Goal: Task Accomplishment & Management: Use online tool/utility

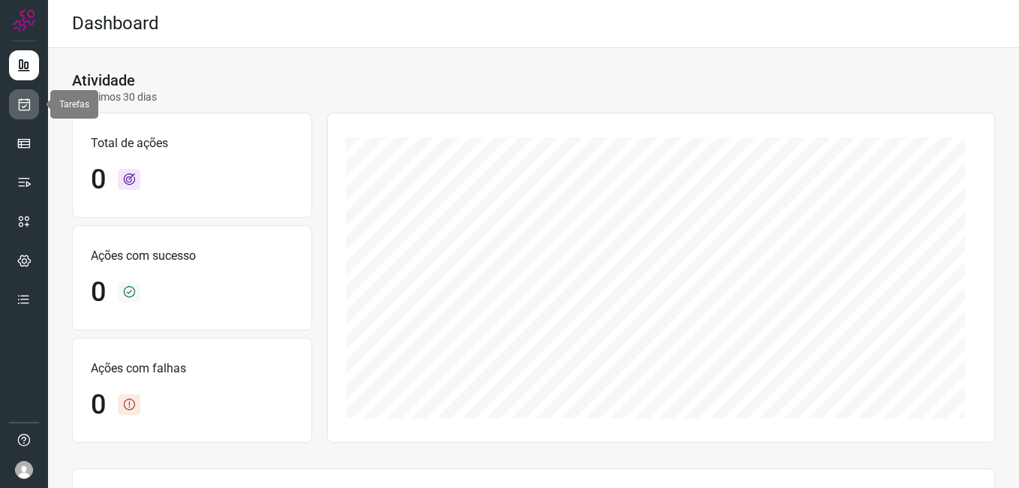
click at [28, 101] on icon at bounding box center [25, 104] width 16 height 15
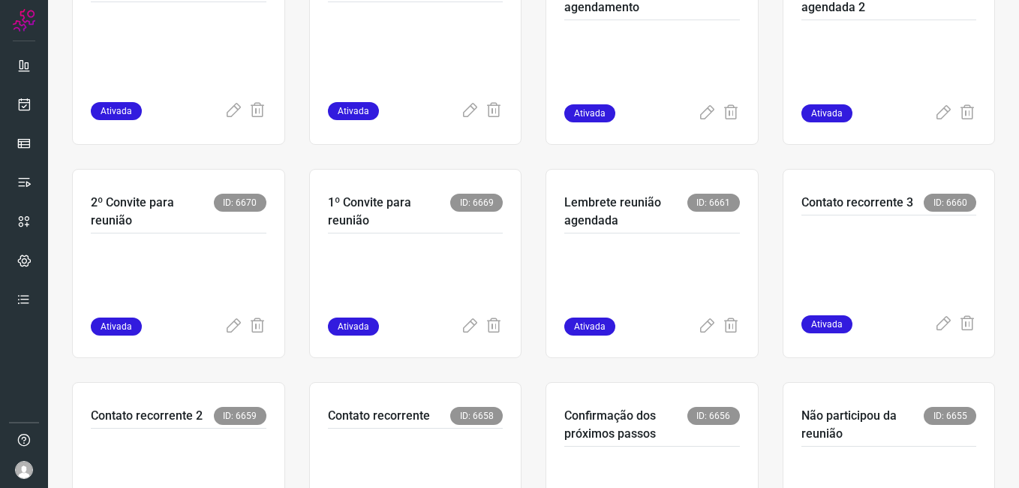
scroll to position [450, 0]
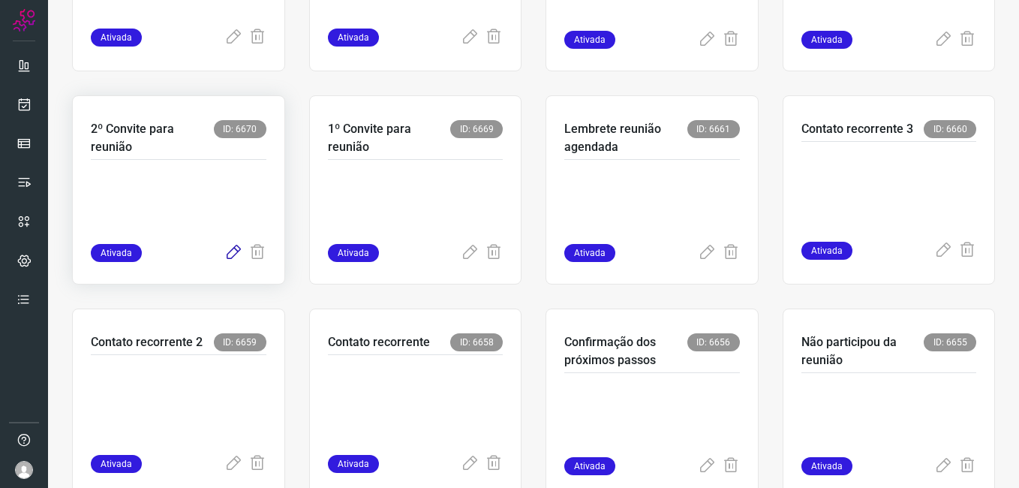
click at [230, 248] on icon at bounding box center [233, 253] width 18 height 18
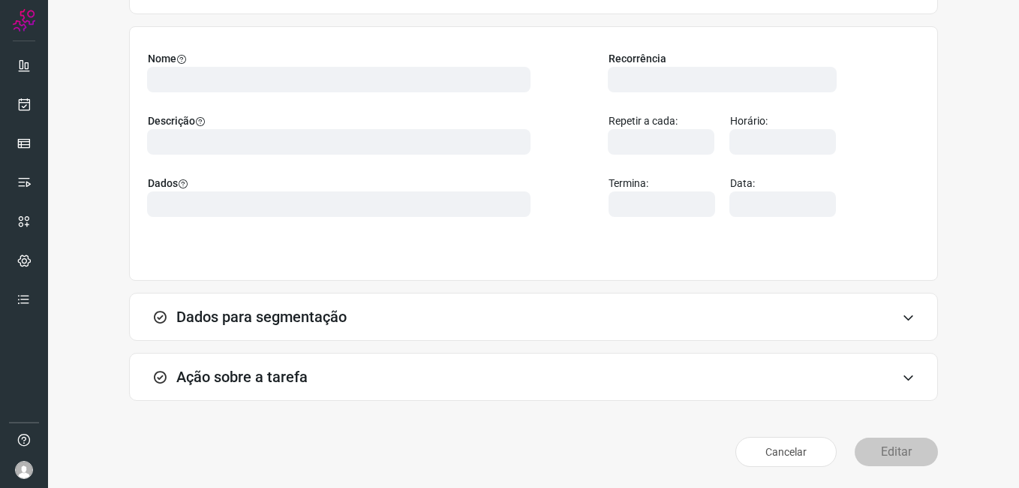
scroll to position [98, 0]
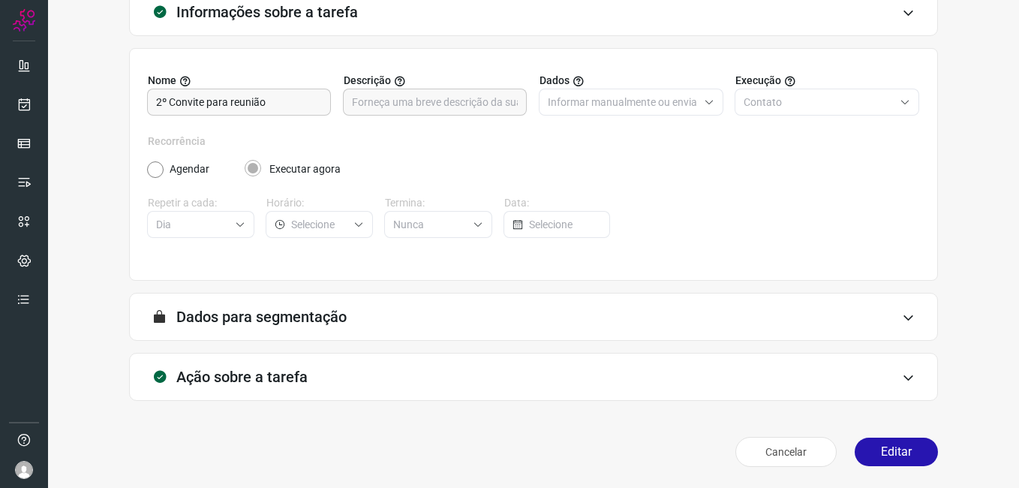
click at [877, 436] on div "Cancelar Editar" at bounding box center [533, 452] width 809 height 42
click at [879, 455] on button "Editar" at bounding box center [896, 452] width 83 height 29
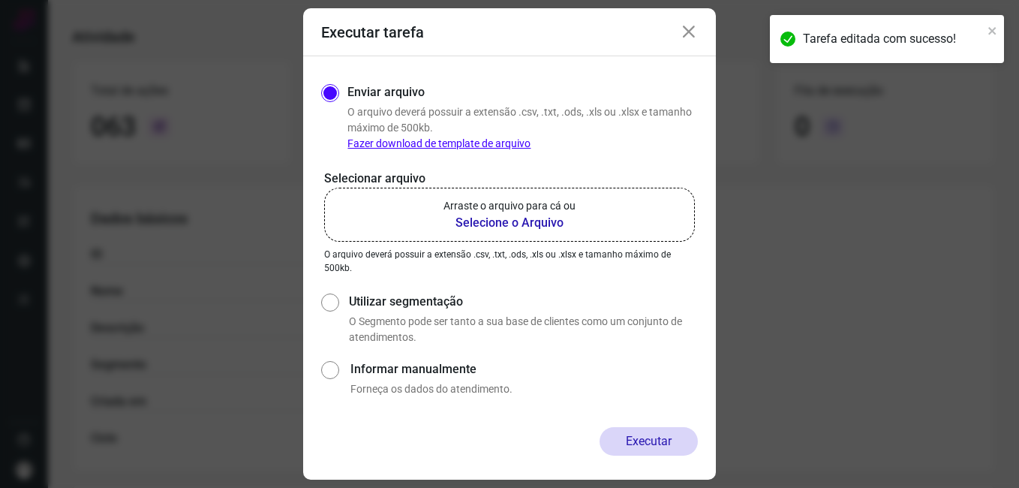
click at [530, 216] on b "Selecione o Arquivo" at bounding box center [510, 223] width 132 height 18
click at [0, 0] on input "Arraste o arquivo para cá ou Selecione o Arquivo" at bounding box center [0, 0] width 0 height 0
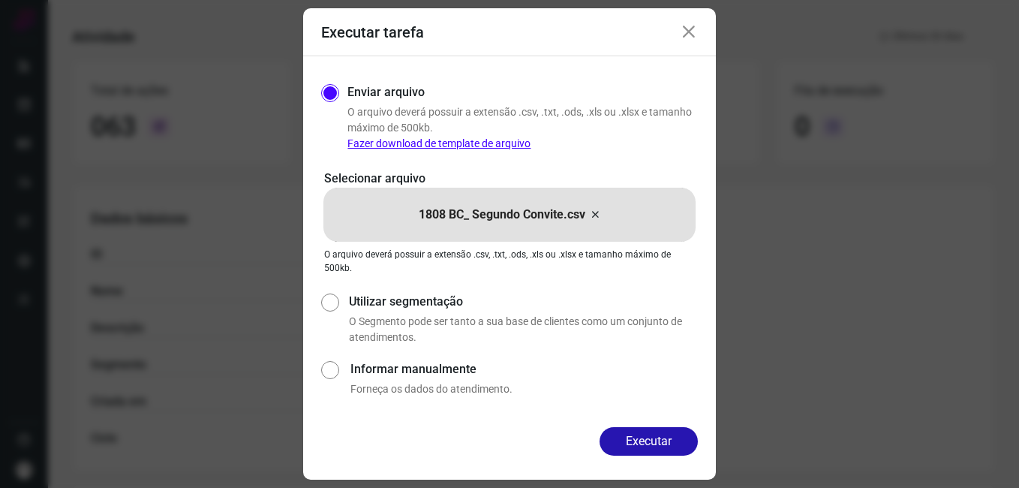
drag, startPoint x: 621, startPoint y: 434, endPoint x: 612, endPoint y: 434, distance: 9.0
click at [622, 434] on button "Executar" at bounding box center [649, 441] width 98 height 29
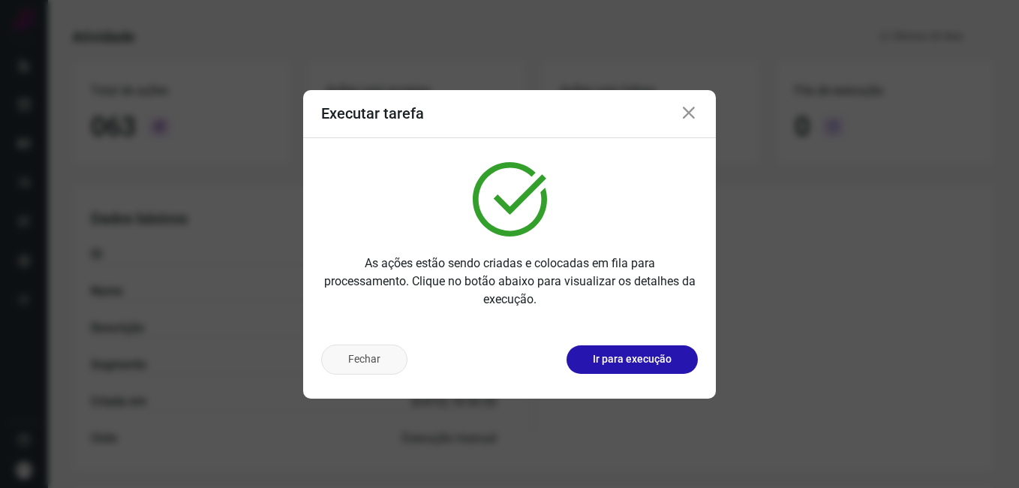
click at [366, 353] on button "Fechar" at bounding box center [364, 359] width 86 height 30
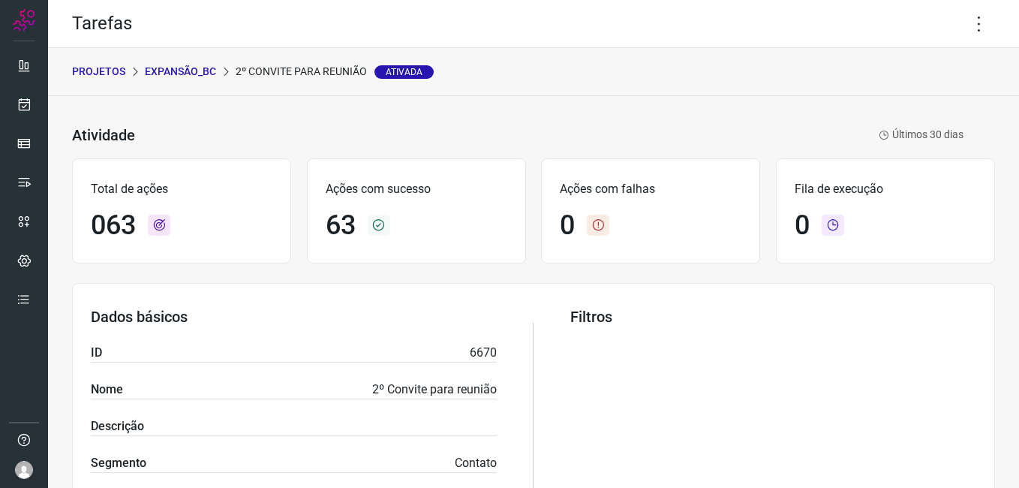
click at [193, 68] on p "Expansão_BC" at bounding box center [180, 72] width 71 height 16
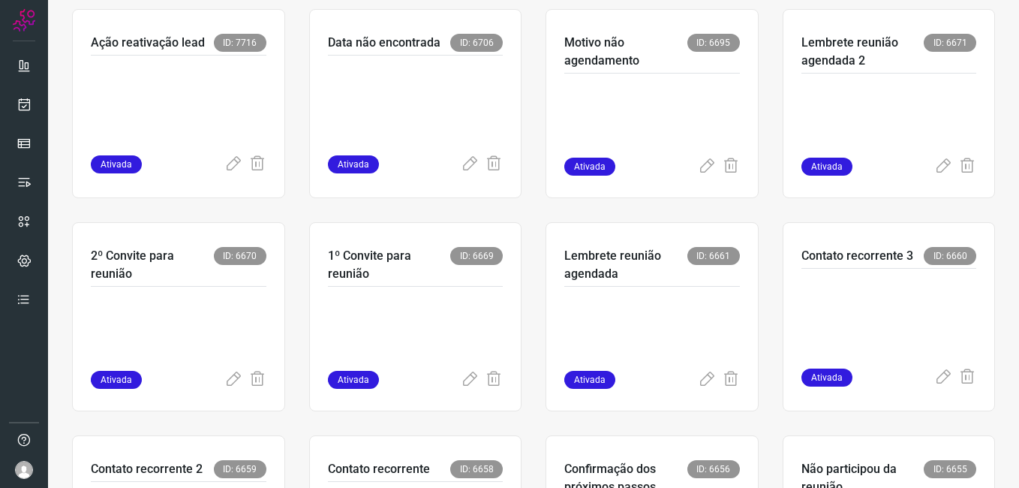
scroll to position [498, 0]
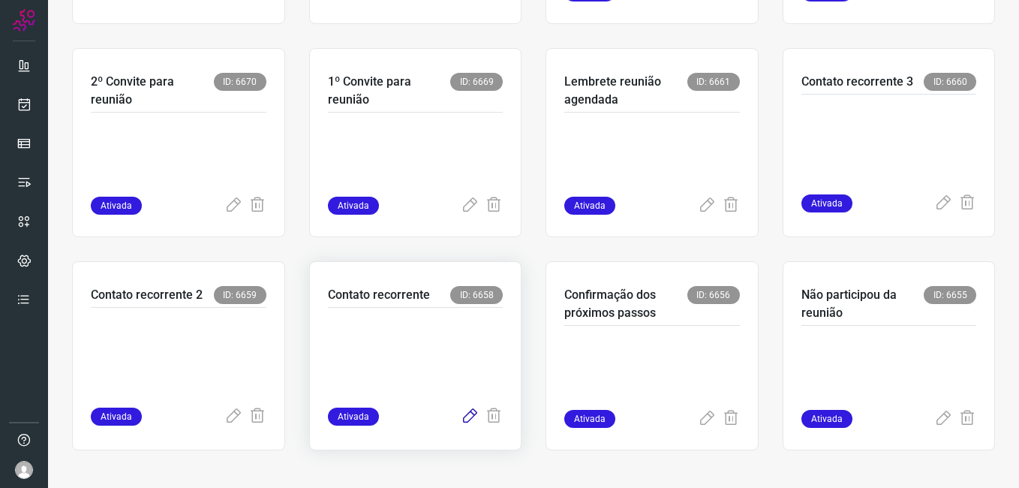
click at [461, 421] on icon at bounding box center [470, 416] width 18 height 18
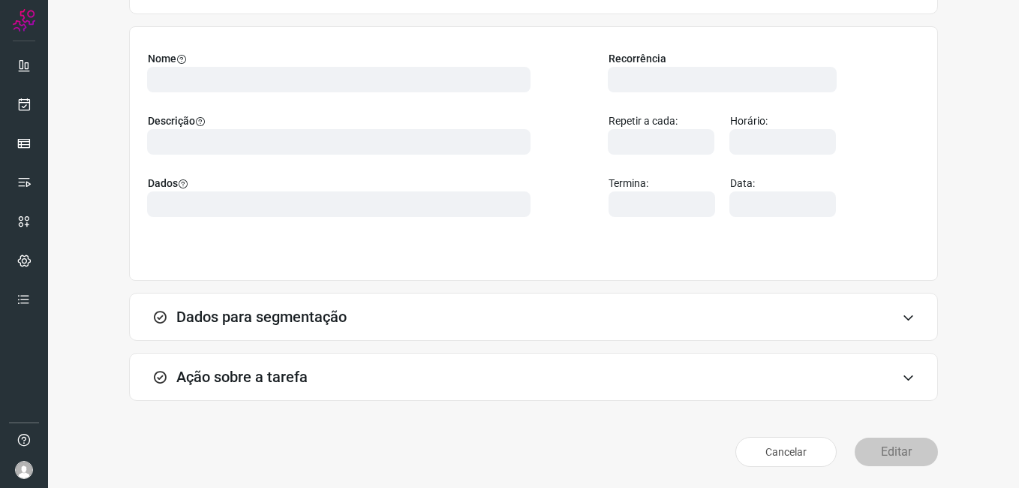
scroll to position [98, 0]
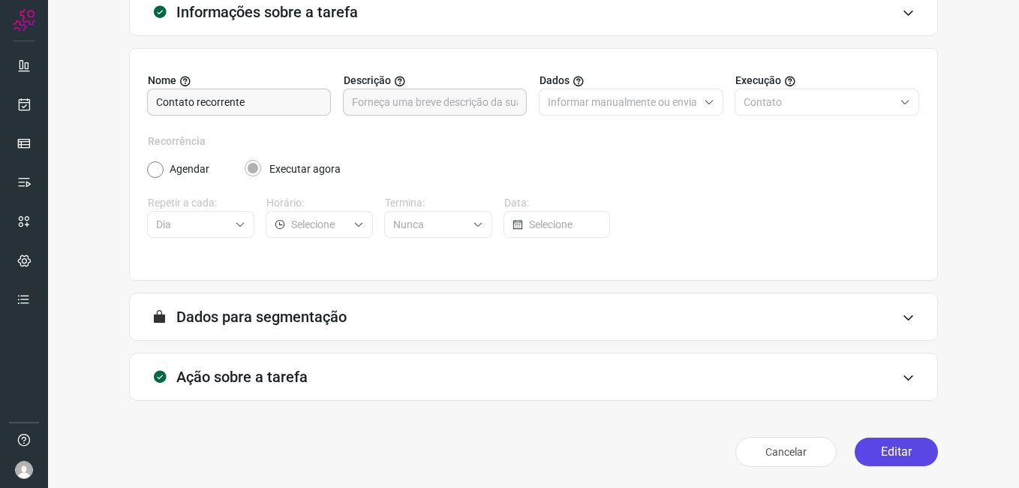
click at [883, 450] on button "Editar" at bounding box center [896, 452] width 83 height 29
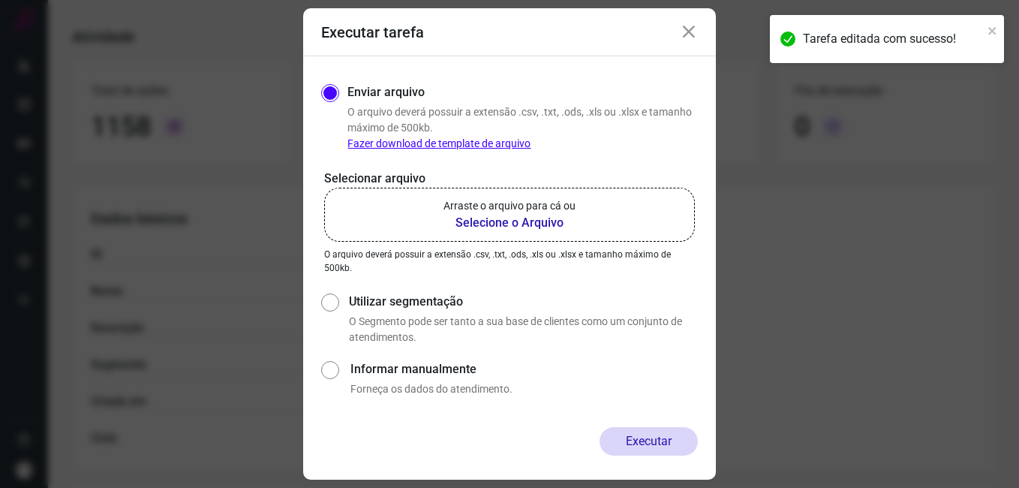
click at [471, 224] on b "Selecione o Arquivo" at bounding box center [510, 223] width 132 height 18
click at [0, 0] on input "Arraste o arquivo para cá ou Selecione o Arquivo" at bounding box center [0, 0] width 0 height 0
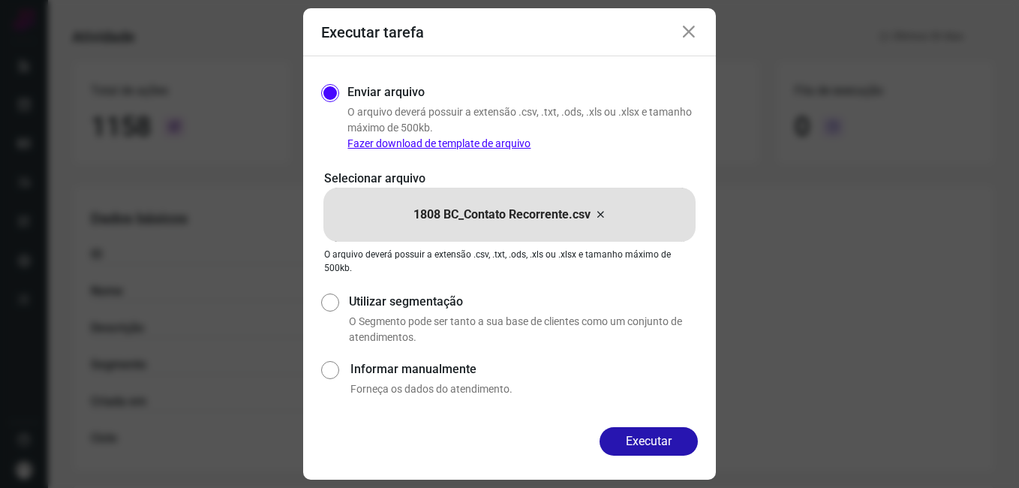
click at [636, 444] on button "Executar" at bounding box center [649, 441] width 98 height 29
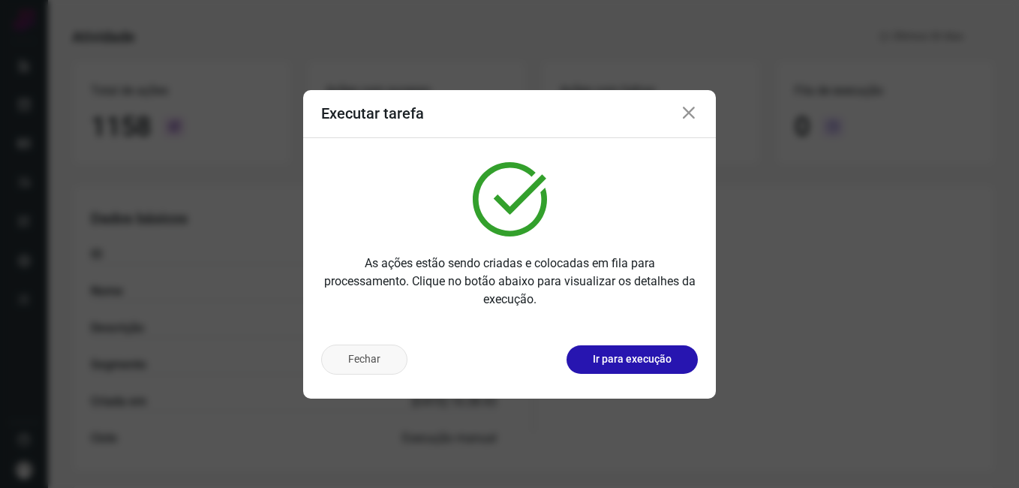
click at [388, 353] on button "Fechar" at bounding box center [364, 359] width 86 height 30
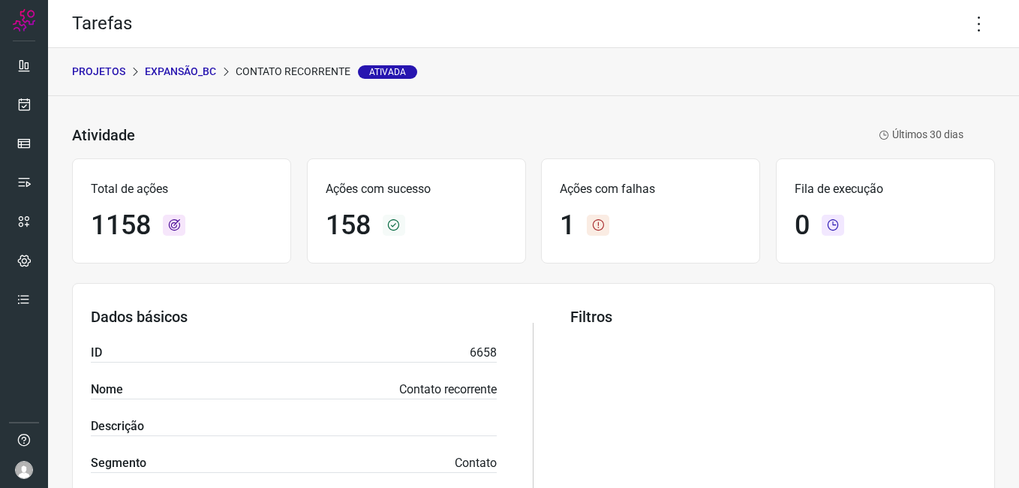
click at [194, 77] on p "Expansão_BC" at bounding box center [180, 72] width 71 height 16
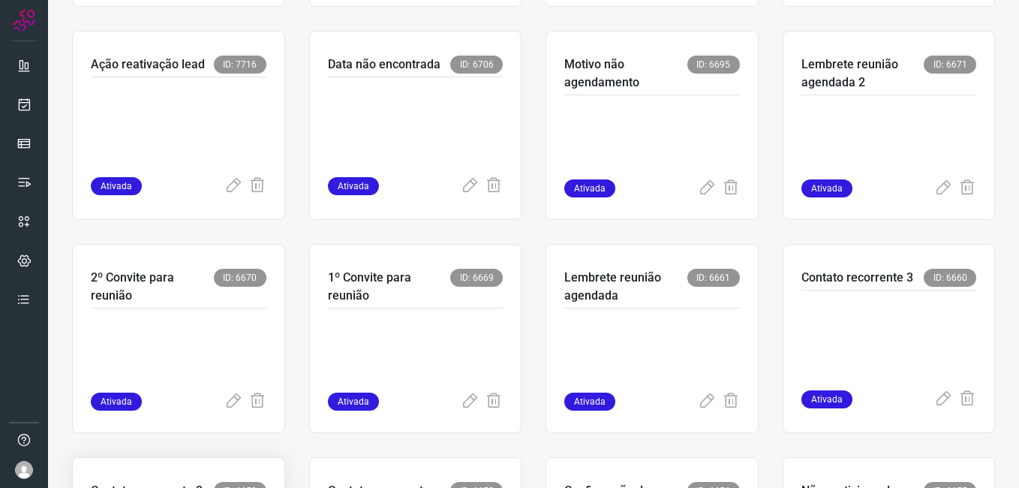
scroll to position [498, 0]
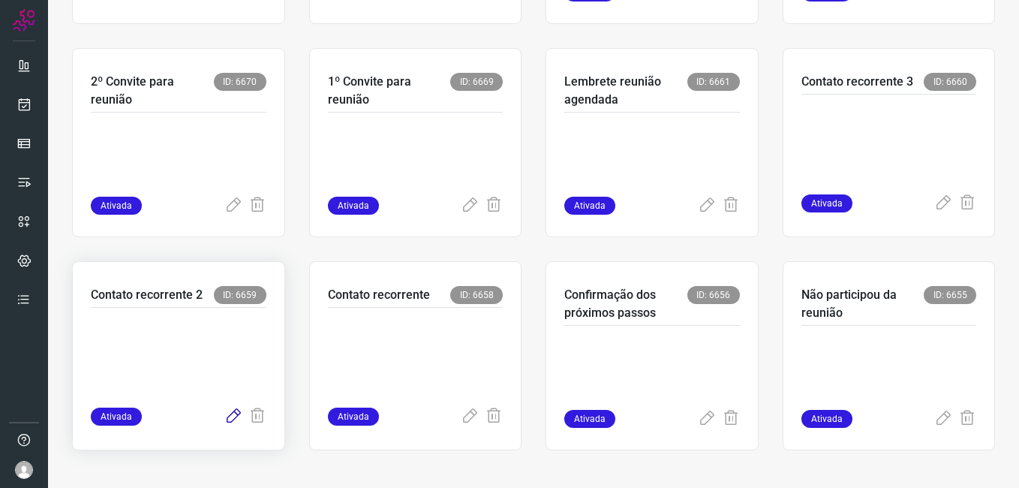
click at [224, 416] on icon at bounding box center [233, 416] width 18 height 18
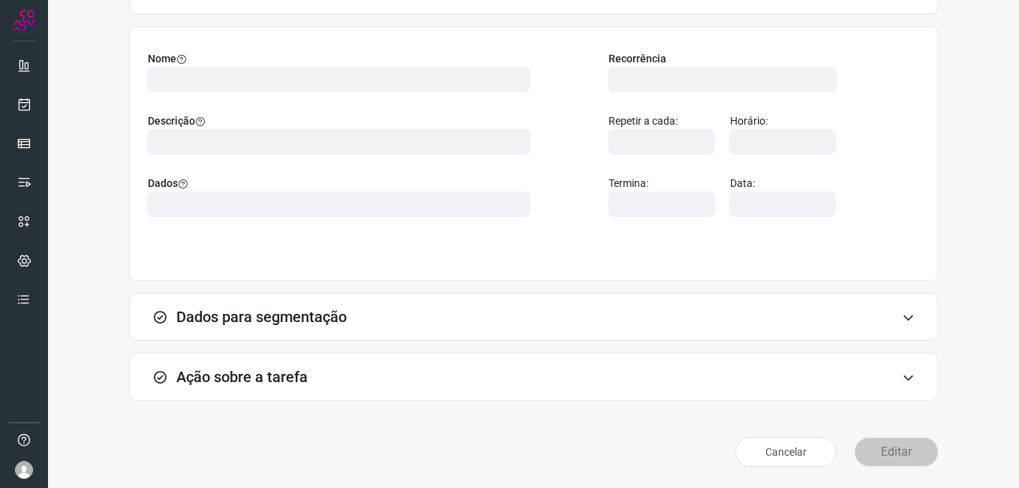
scroll to position [98, 0]
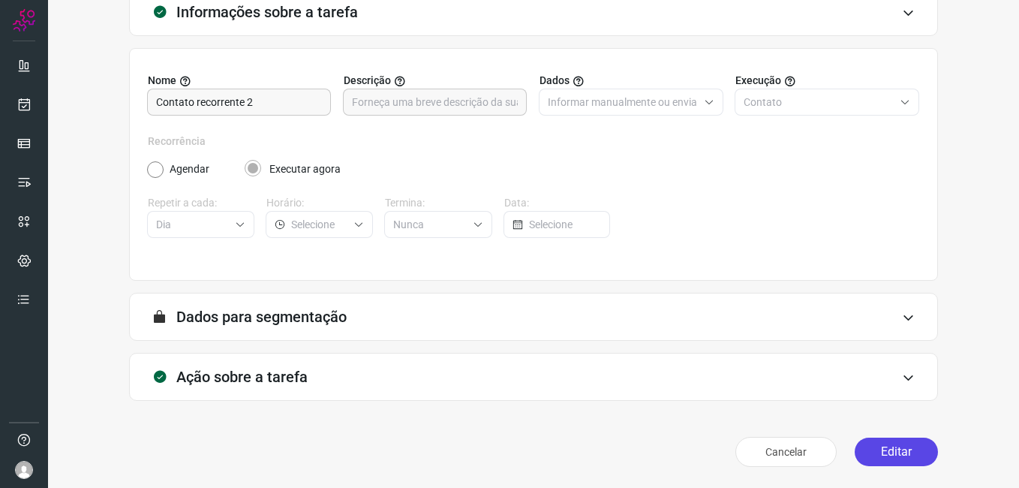
click at [859, 445] on button "Editar" at bounding box center [896, 452] width 83 height 29
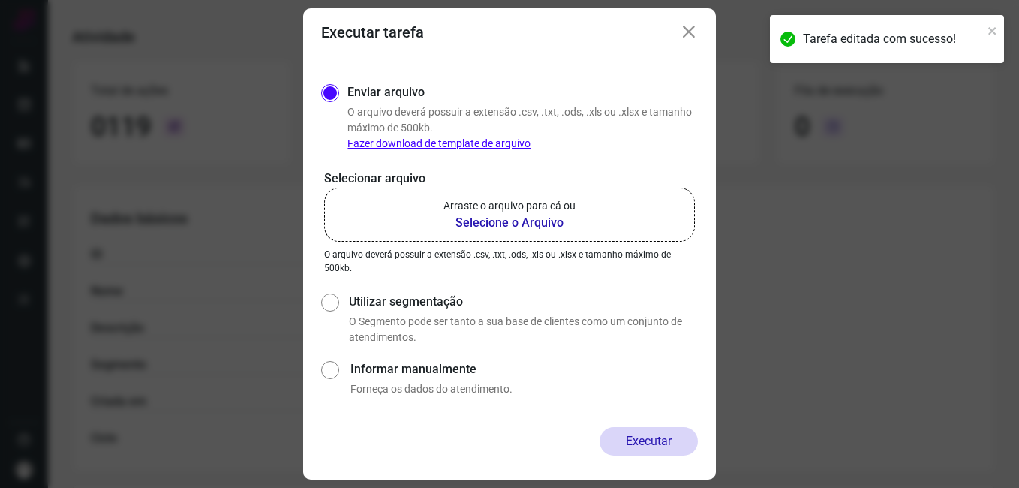
click at [519, 225] on b "Selecione o Arquivo" at bounding box center [510, 223] width 132 height 18
click at [0, 0] on input "Arraste o arquivo para cá ou Selecione o Arquivo" at bounding box center [0, 0] width 0 height 0
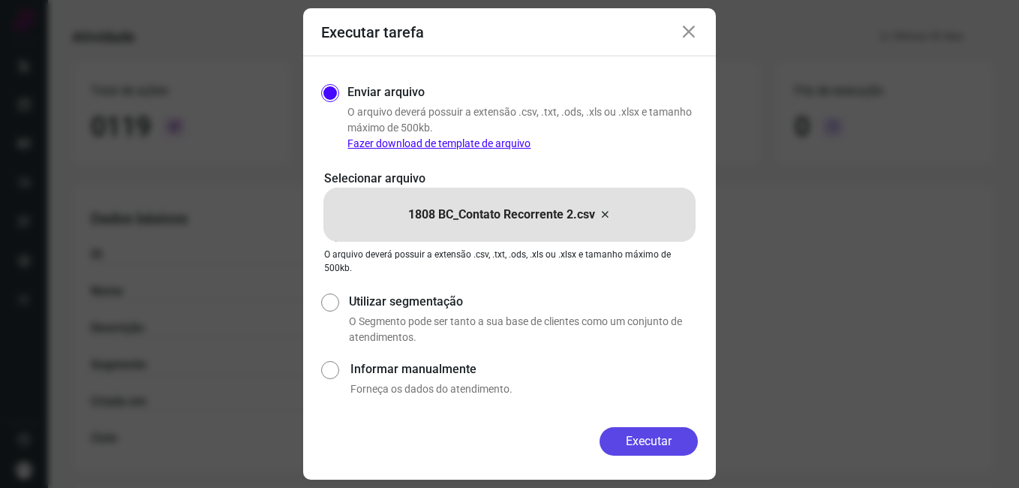
click at [633, 444] on button "Executar" at bounding box center [649, 441] width 98 height 29
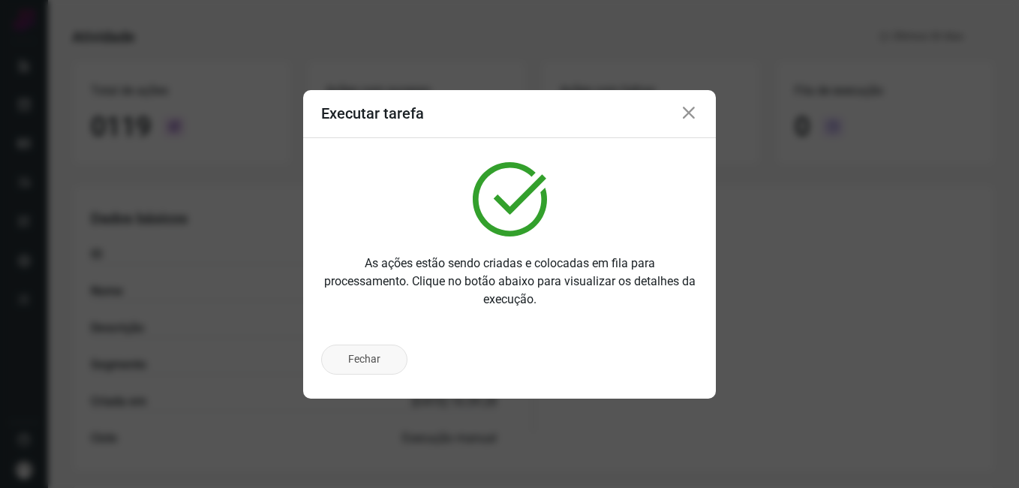
click at [359, 363] on button "Fechar" at bounding box center [364, 359] width 86 height 30
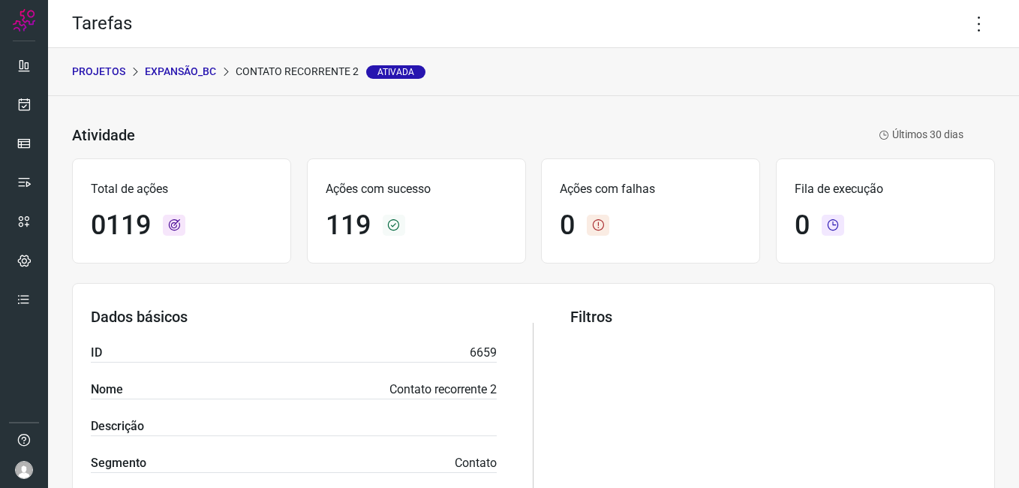
click at [205, 65] on p "Expansão_BC" at bounding box center [180, 72] width 71 height 16
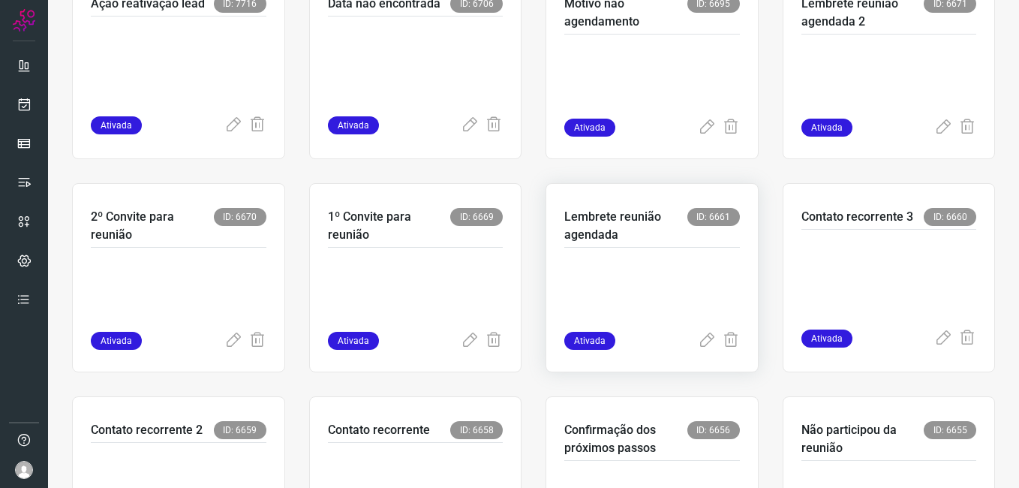
scroll to position [371, 0]
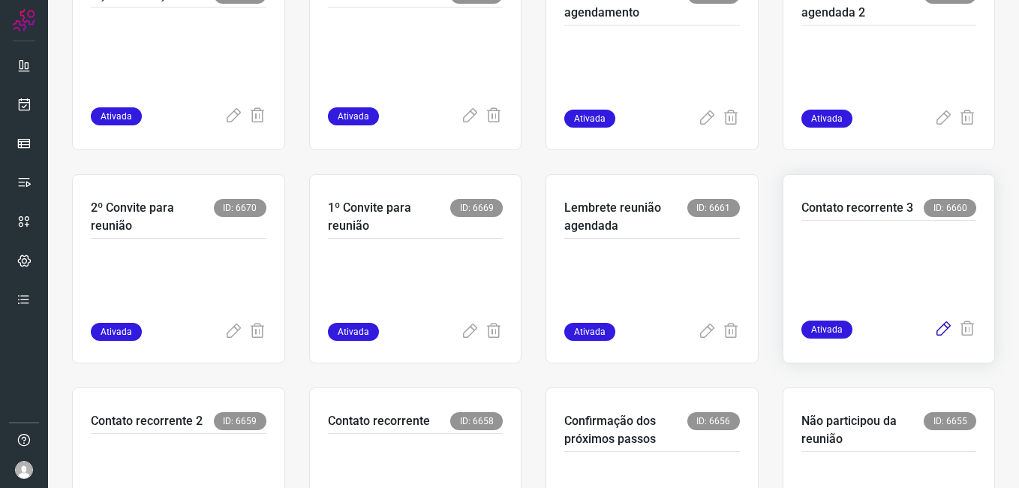
click at [934, 332] on icon at bounding box center [943, 329] width 18 height 18
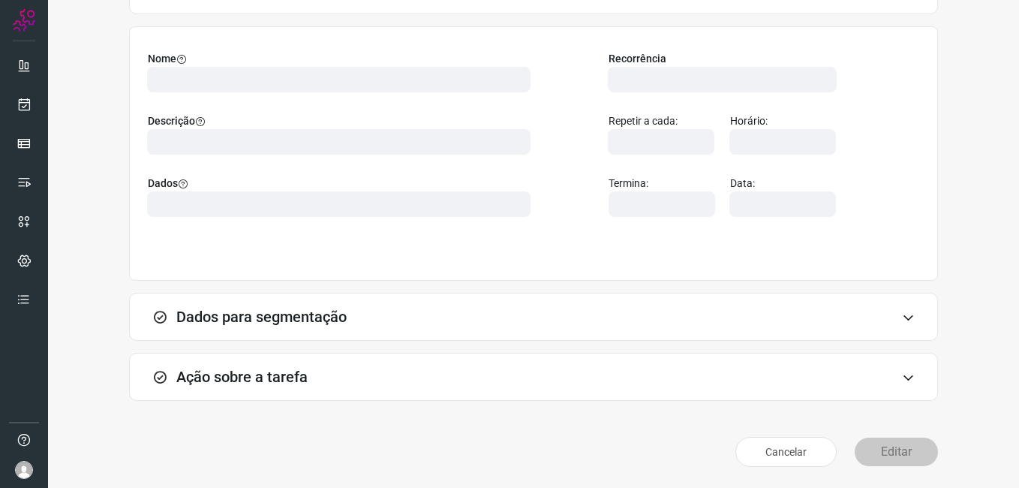
scroll to position [98, 0]
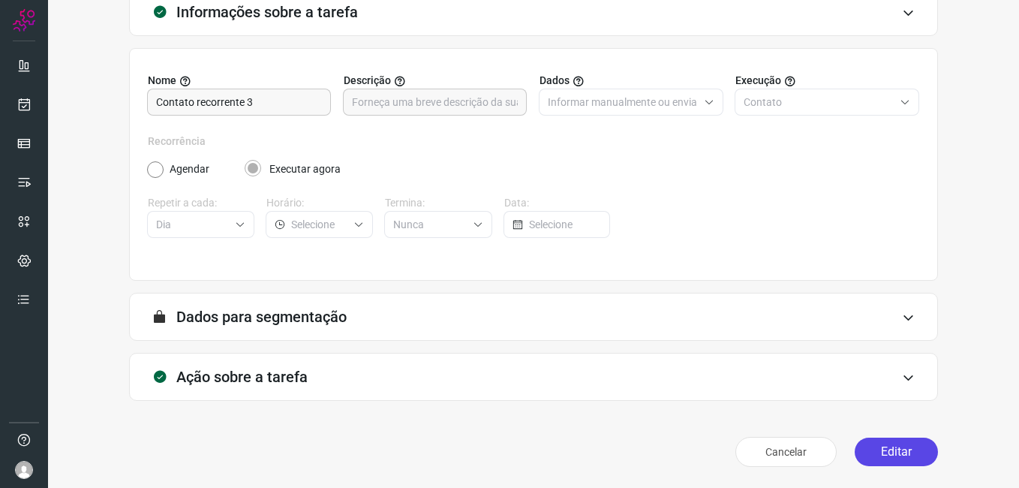
click at [862, 449] on button "Editar" at bounding box center [896, 452] width 83 height 29
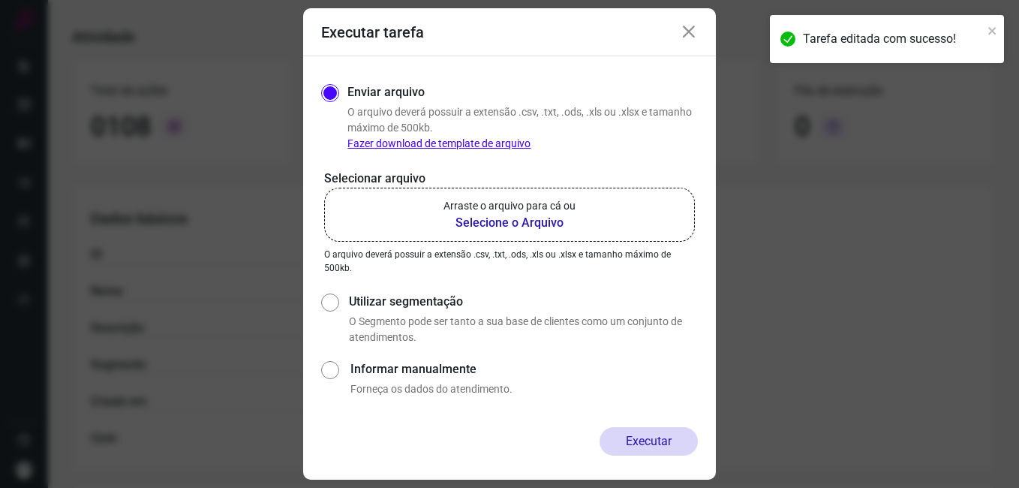
click at [510, 227] on b "Selecione o Arquivo" at bounding box center [510, 223] width 132 height 18
click at [0, 0] on input "Arraste o arquivo para cá ou Selecione o Arquivo" at bounding box center [0, 0] width 0 height 0
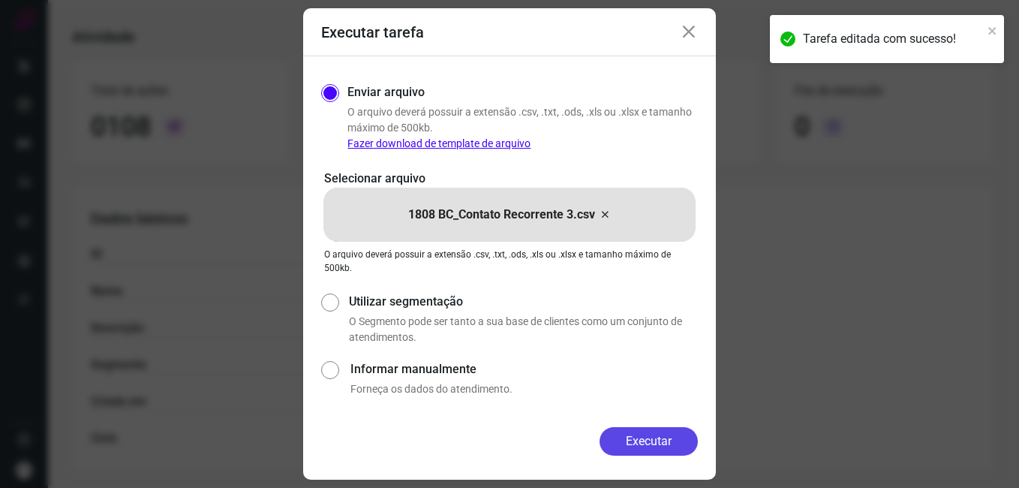
click at [630, 435] on button "Executar" at bounding box center [649, 441] width 98 height 29
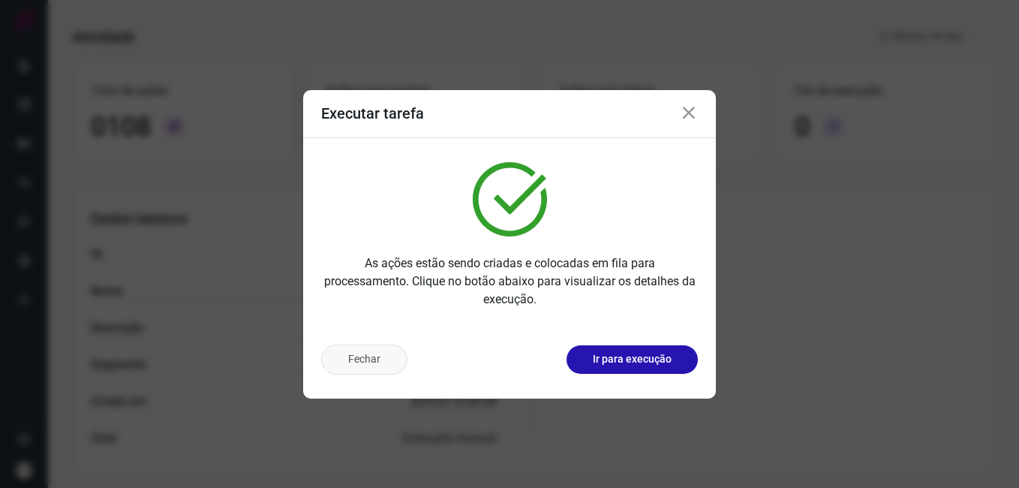
click at [370, 368] on button "Fechar" at bounding box center [364, 359] width 86 height 30
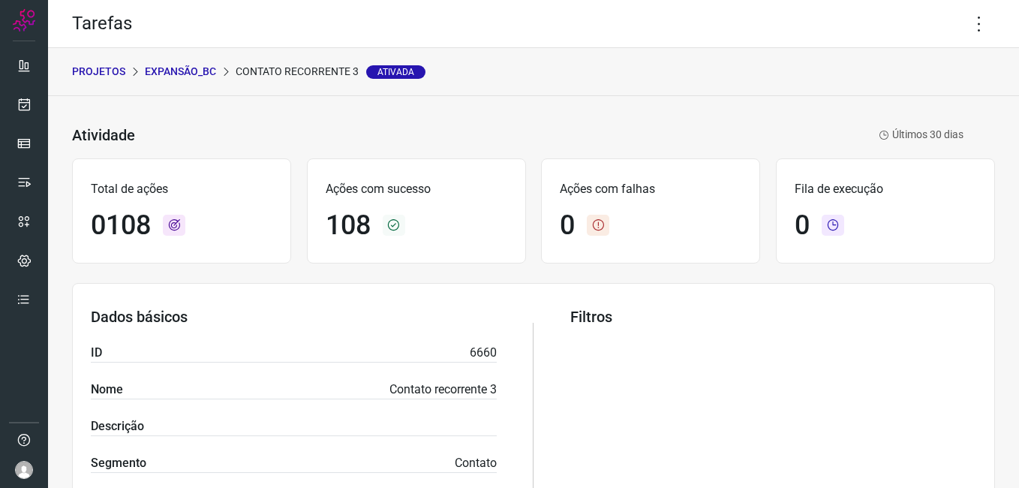
click at [201, 74] on p "Expansão_BC" at bounding box center [180, 72] width 71 height 16
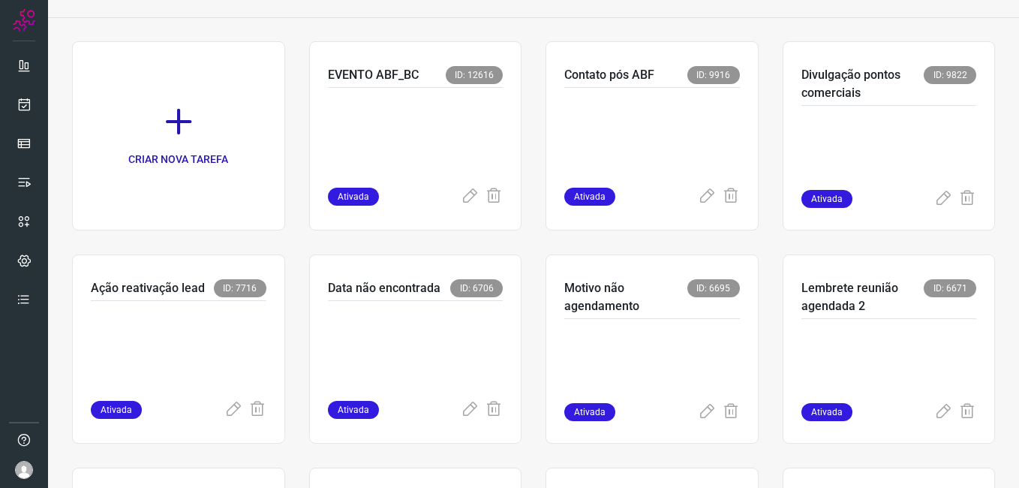
scroll to position [150, 0]
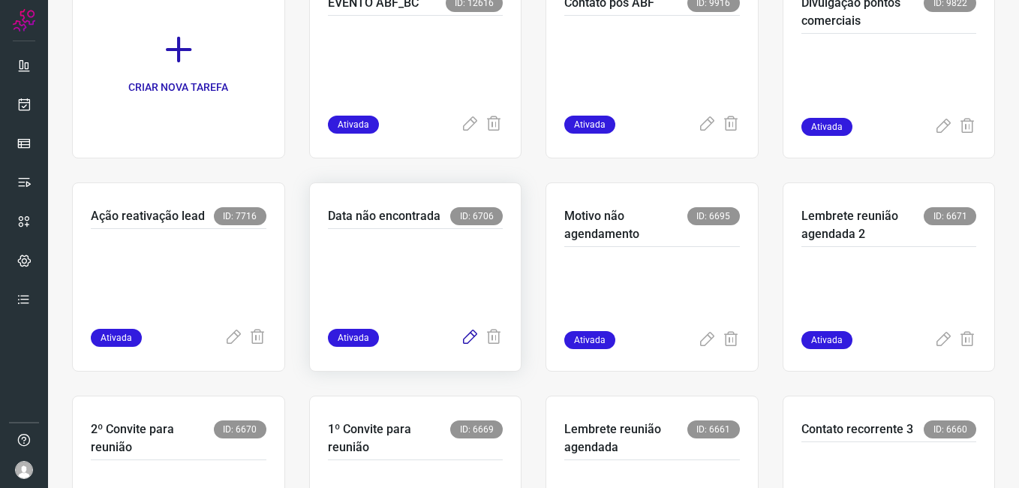
click at [463, 342] on icon at bounding box center [470, 338] width 18 height 18
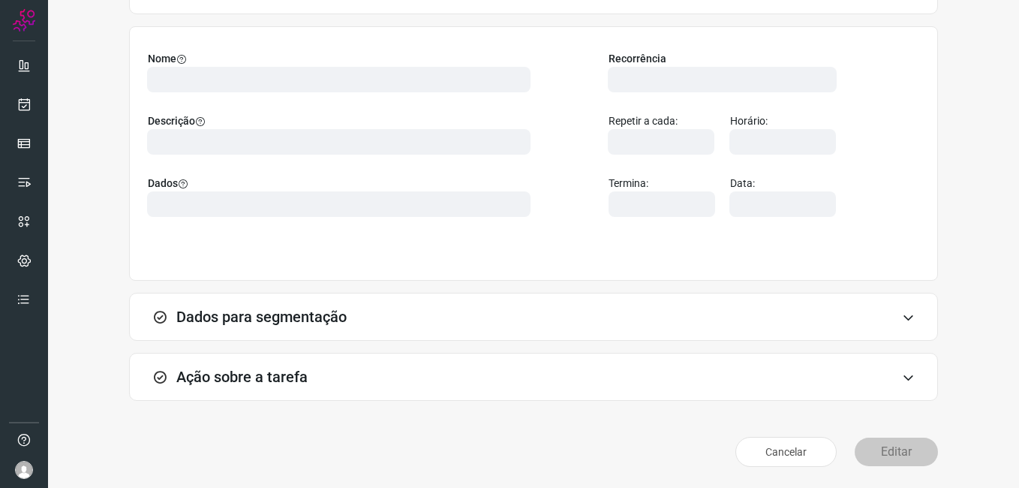
scroll to position [98, 0]
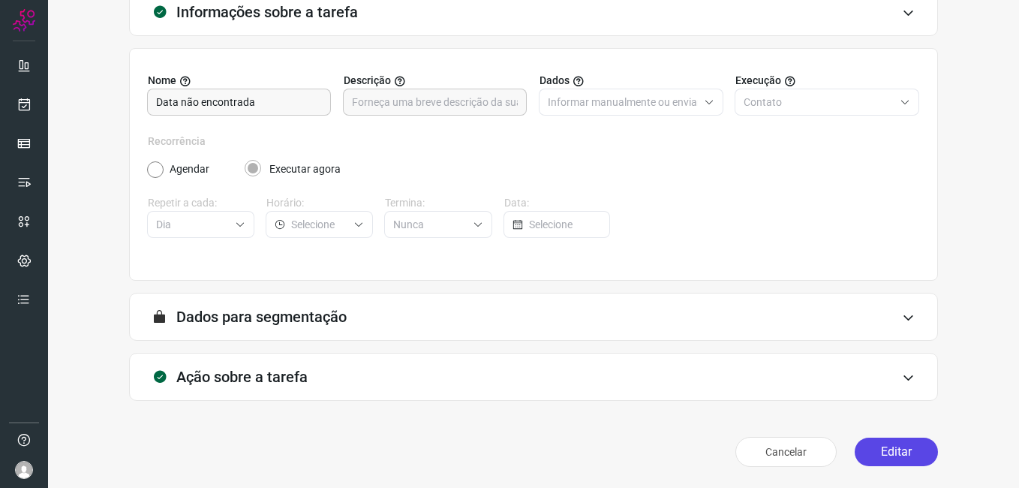
click at [874, 443] on button "Editar" at bounding box center [896, 452] width 83 height 29
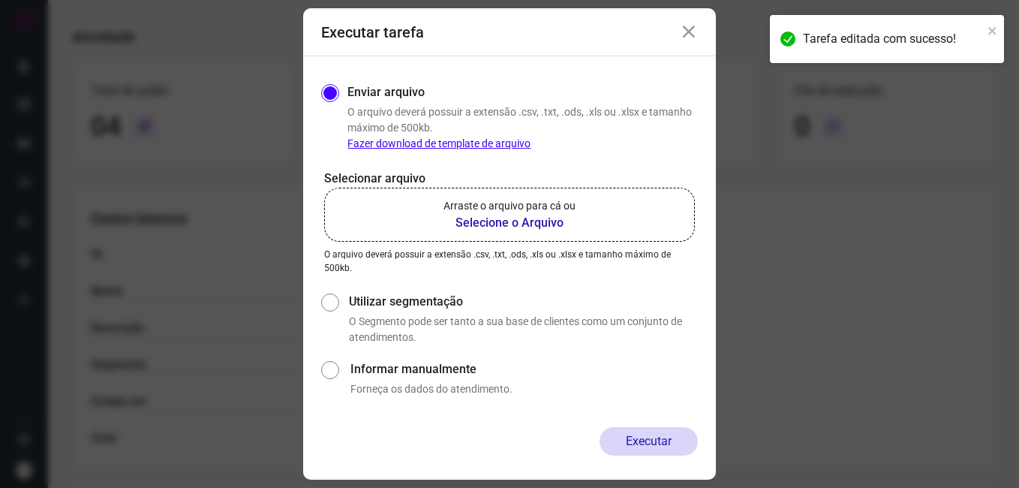
click at [502, 227] on b "Selecione o Arquivo" at bounding box center [510, 223] width 132 height 18
click at [0, 0] on input "Arraste o arquivo para cá ou Selecione o Arquivo" at bounding box center [0, 0] width 0 height 0
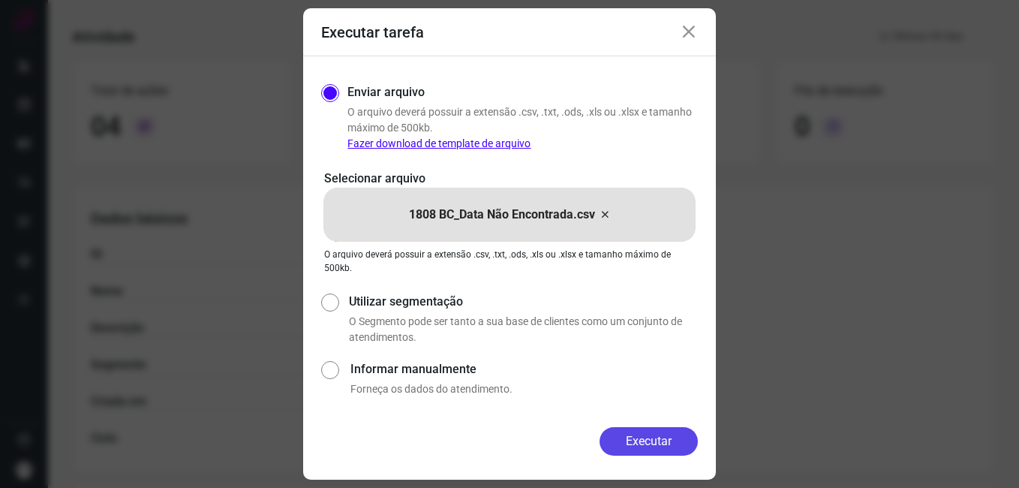
click at [601, 435] on button "Executar" at bounding box center [649, 441] width 98 height 29
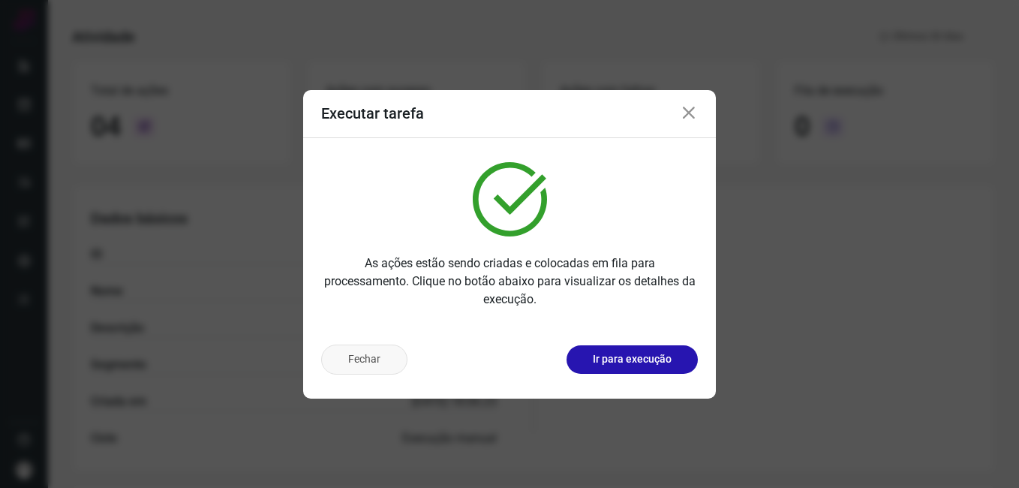
click at [366, 369] on button "Fechar" at bounding box center [364, 359] width 86 height 30
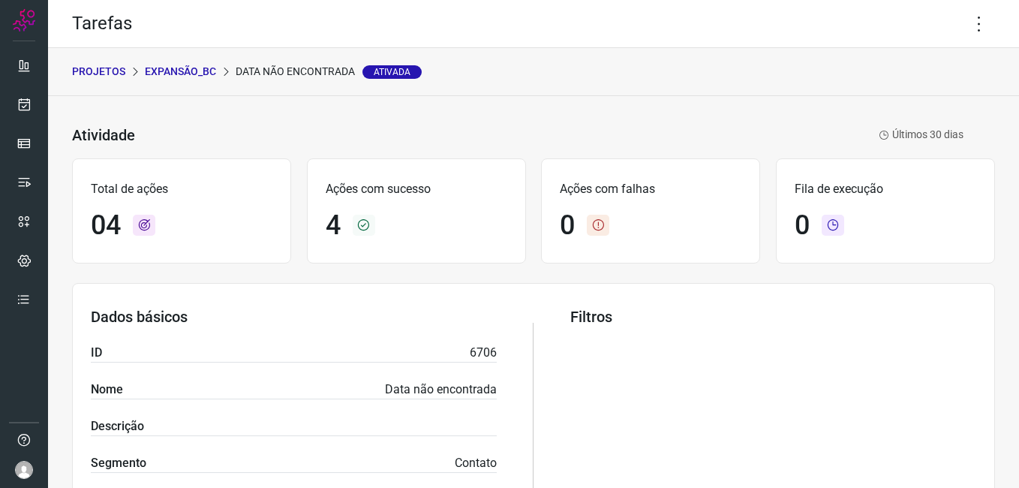
click at [172, 66] on p "Expansão_BC" at bounding box center [180, 72] width 71 height 16
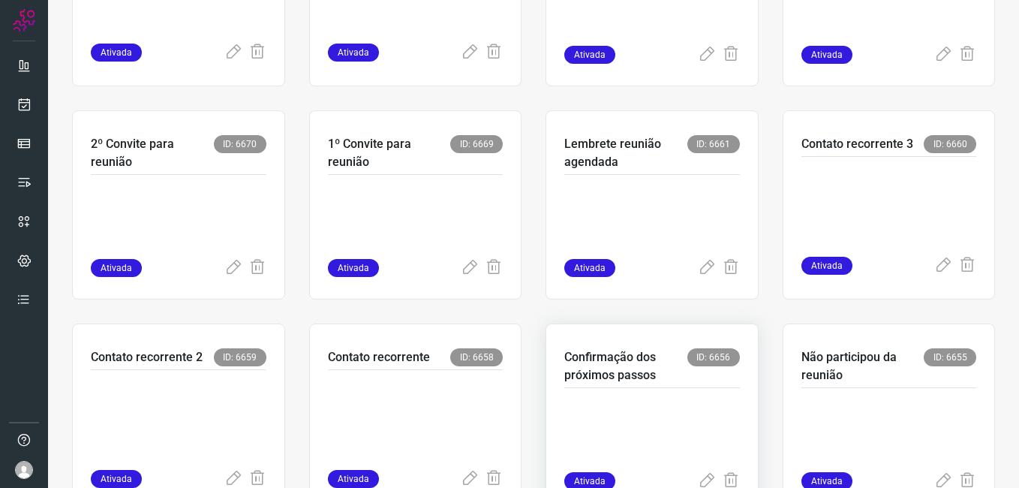
scroll to position [498, 0]
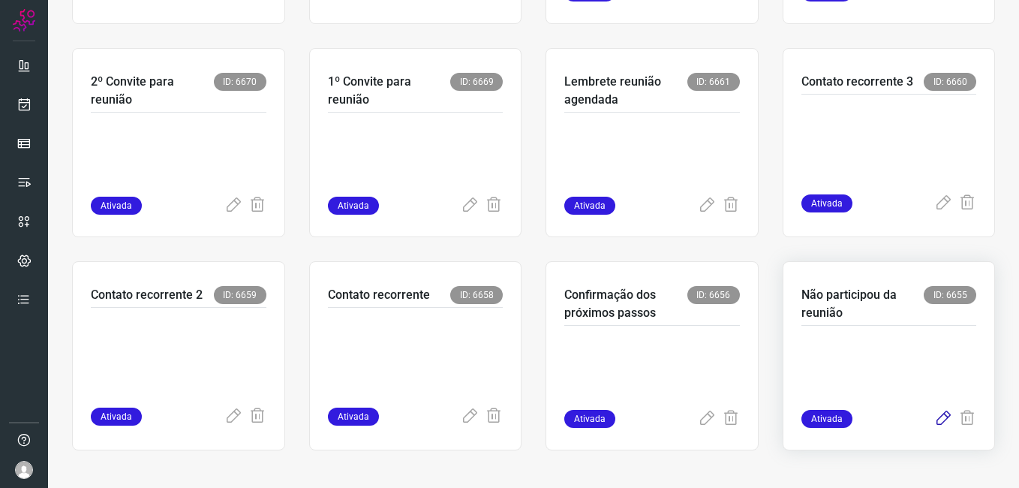
click at [934, 418] on icon at bounding box center [943, 419] width 18 height 18
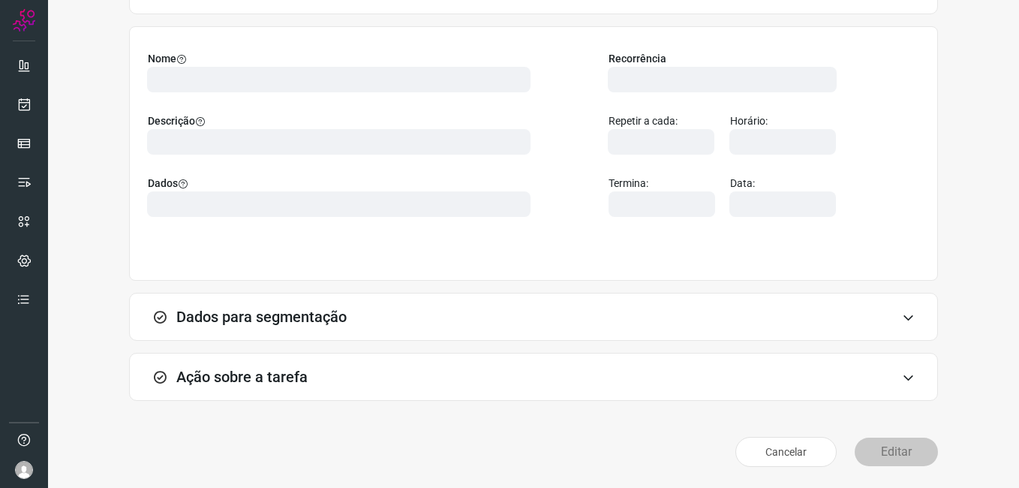
scroll to position [98, 0]
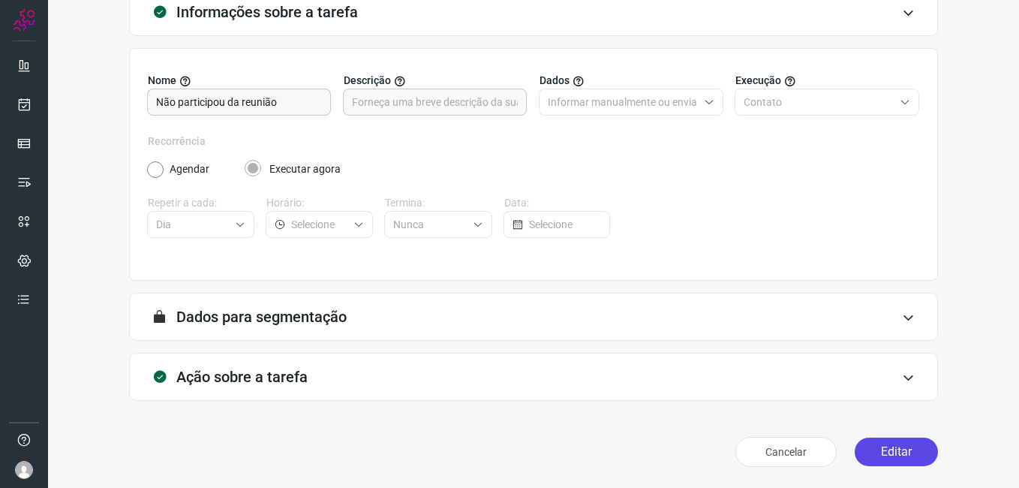
click at [877, 447] on button "Editar" at bounding box center [896, 452] width 83 height 29
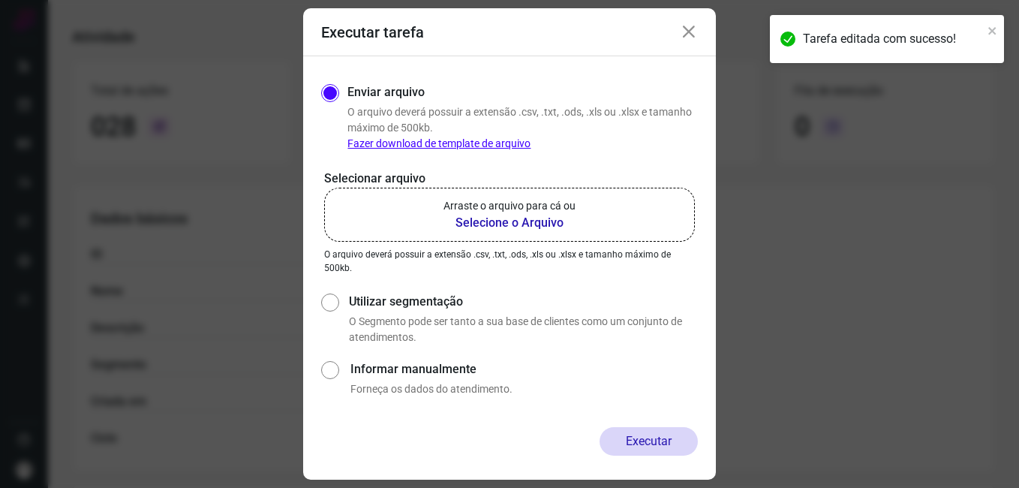
click at [509, 219] on b "Selecione o Arquivo" at bounding box center [510, 223] width 132 height 18
click at [0, 0] on input "Arraste o arquivo para cá ou Selecione o Arquivo" at bounding box center [0, 0] width 0 height 0
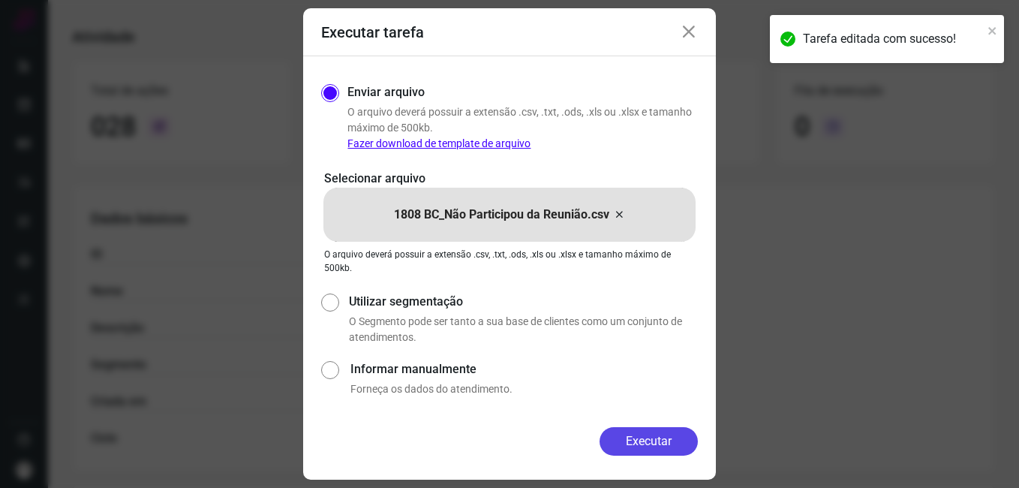
click at [624, 450] on button "Executar" at bounding box center [649, 441] width 98 height 29
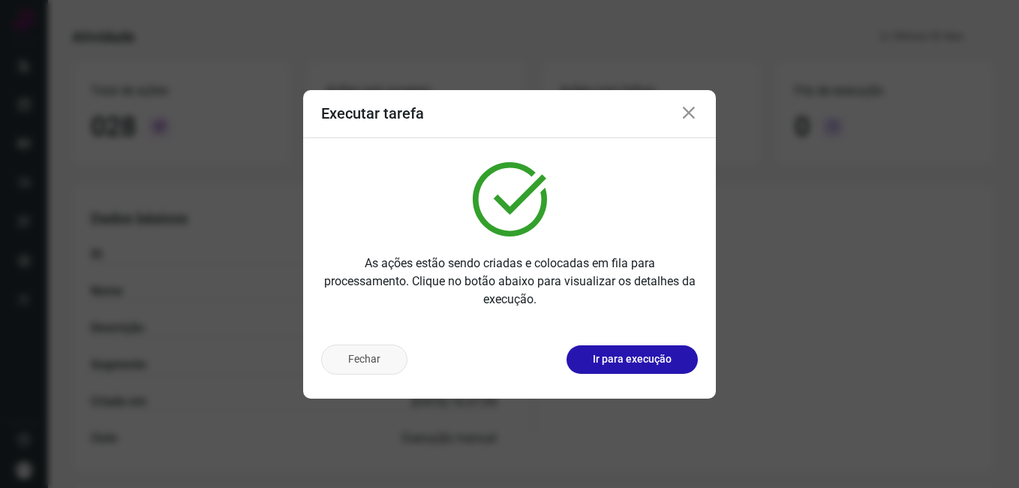
click at [354, 369] on button "Fechar" at bounding box center [364, 359] width 86 height 30
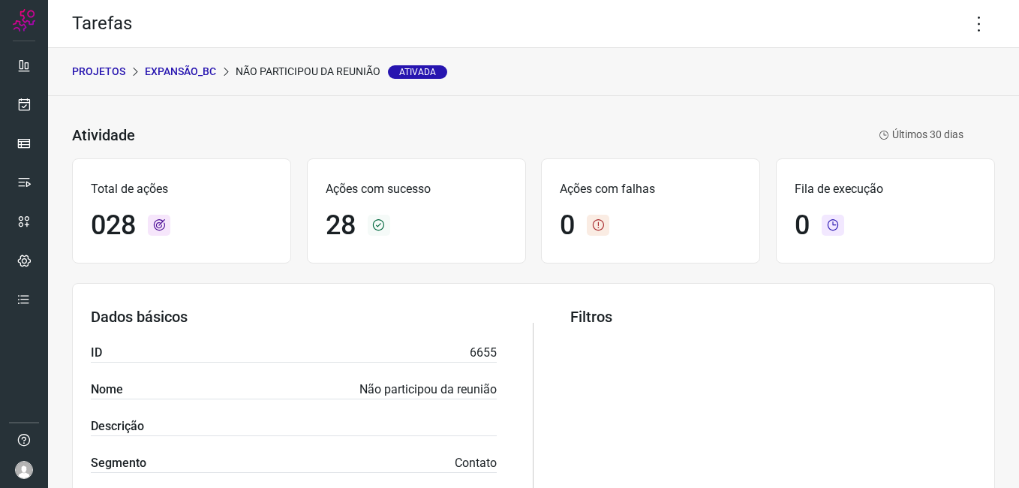
click at [189, 68] on p "Expansão_BC" at bounding box center [180, 72] width 71 height 16
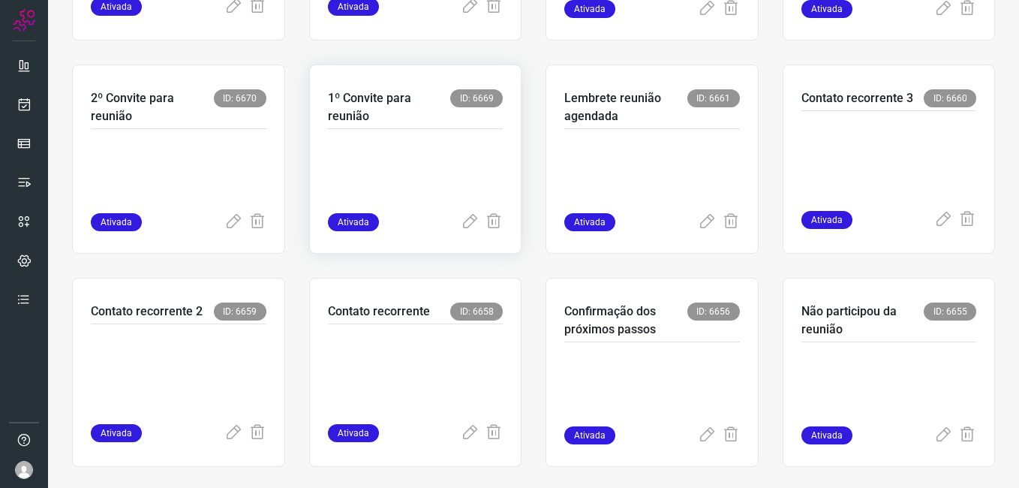
scroll to position [498, 0]
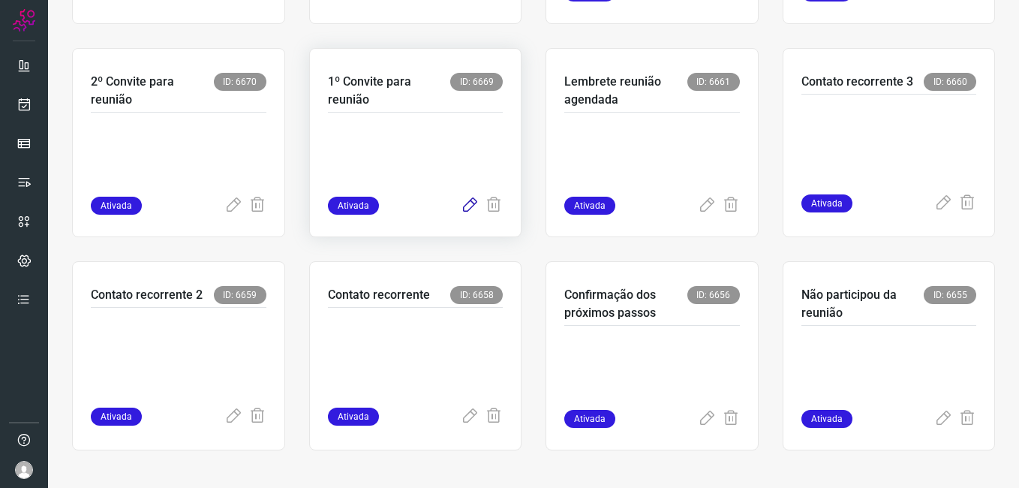
click at [461, 207] on icon at bounding box center [470, 206] width 18 height 18
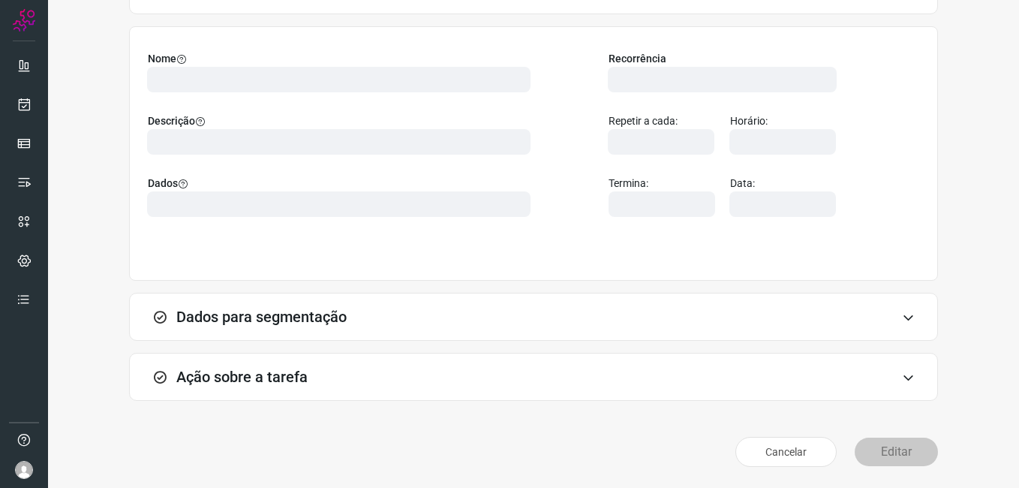
scroll to position [98, 0]
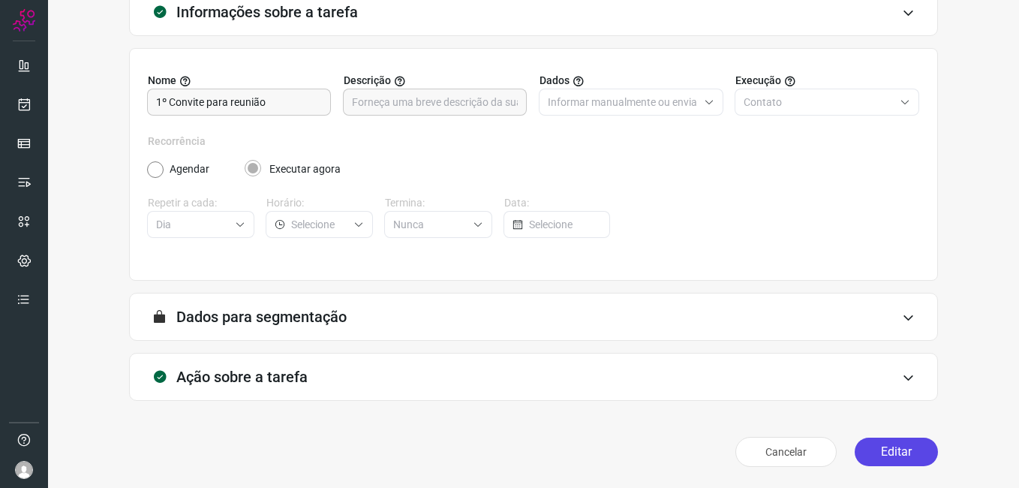
click at [890, 441] on button "Editar" at bounding box center [896, 452] width 83 height 29
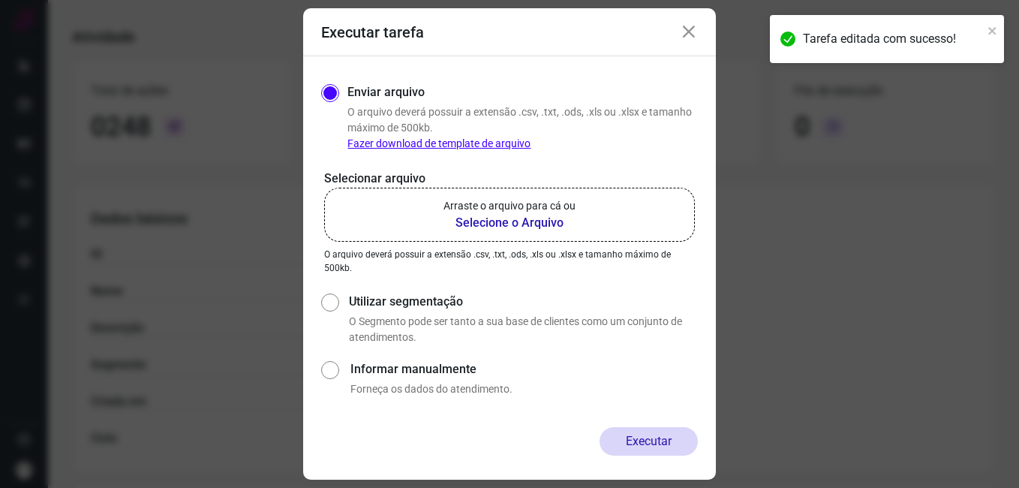
click at [512, 218] on b "Selecione o Arquivo" at bounding box center [510, 223] width 132 height 18
click at [0, 0] on input "Arraste o arquivo para cá ou Selecione o Arquivo" at bounding box center [0, 0] width 0 height 0
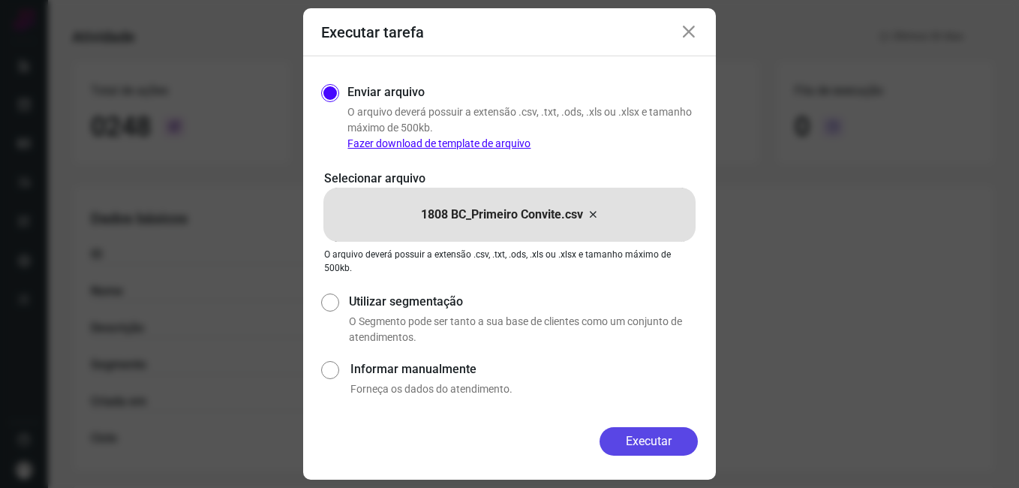
click at [624, 445] on button "Executar" at bounding box center [649, 441] width 98 height 29
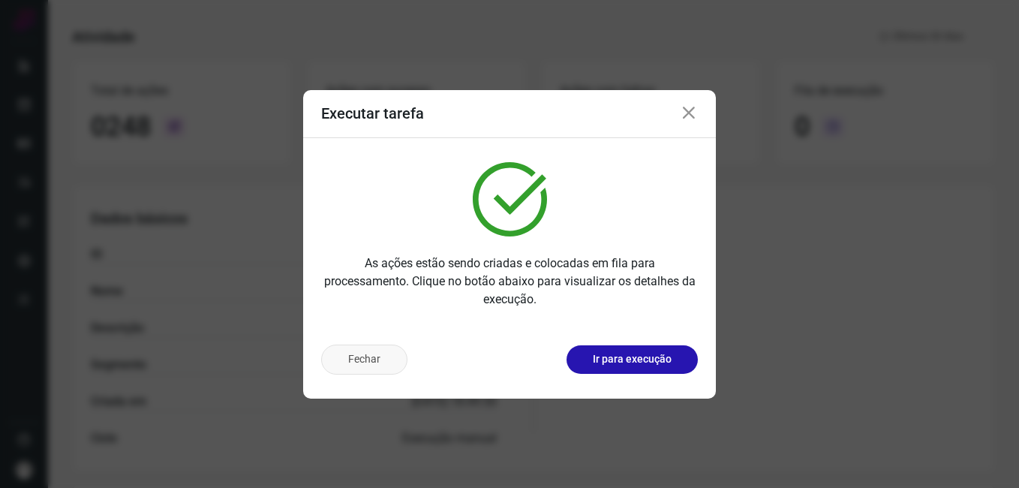
click at [371, 372] on button "Fechar" at bounding box center [364, 359] width 86 height 30
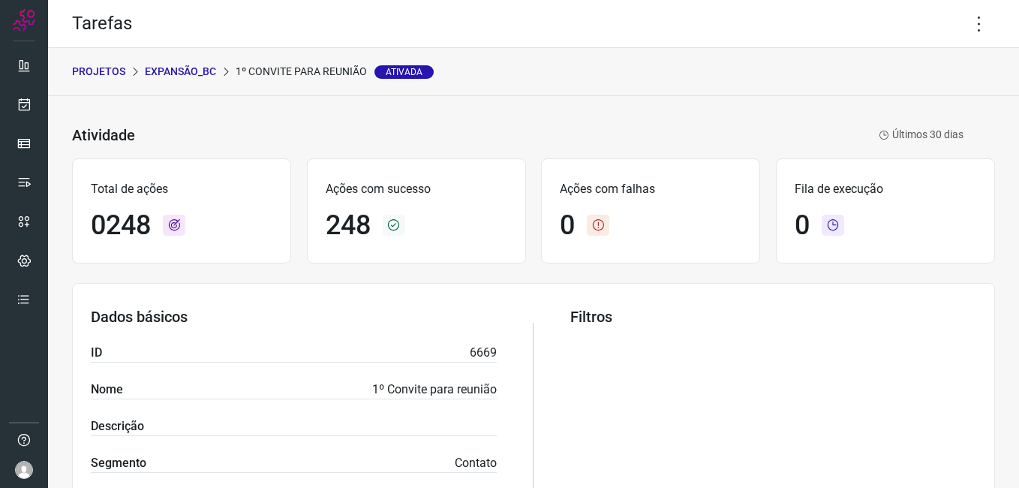
click at [182, 68] on p "Expansão_BC" at bounding box center [180, 72] width 71 height 16
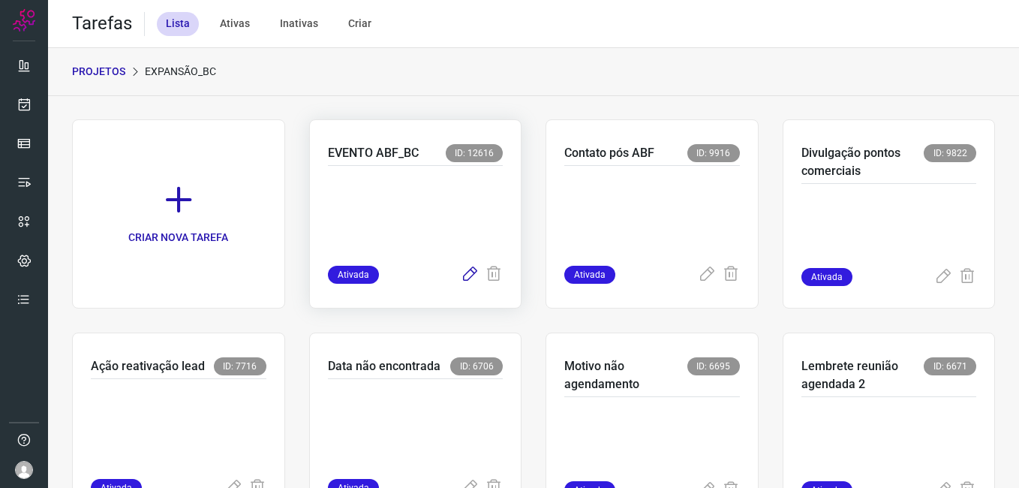
click at [462, 277] on icon at bounding box center [470, 275] width 18 height 18
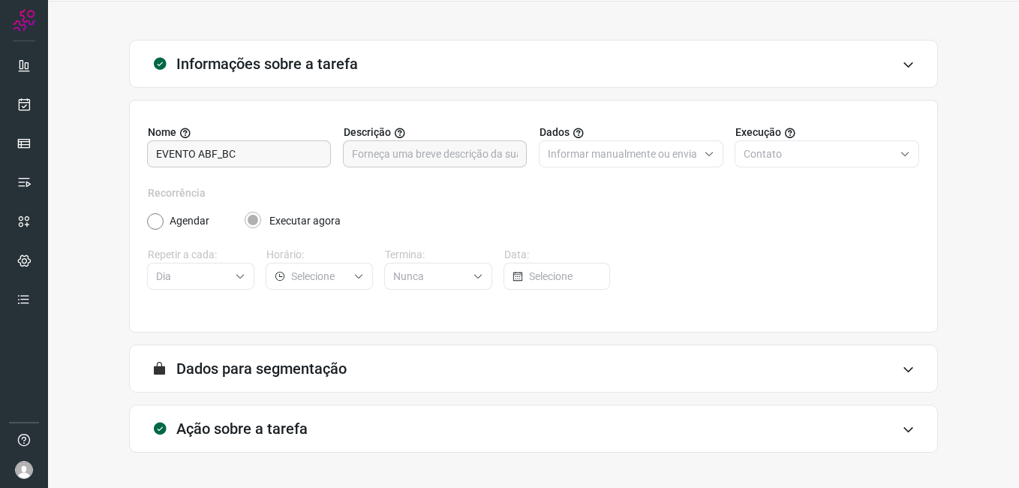
scroll to position [98, 0]
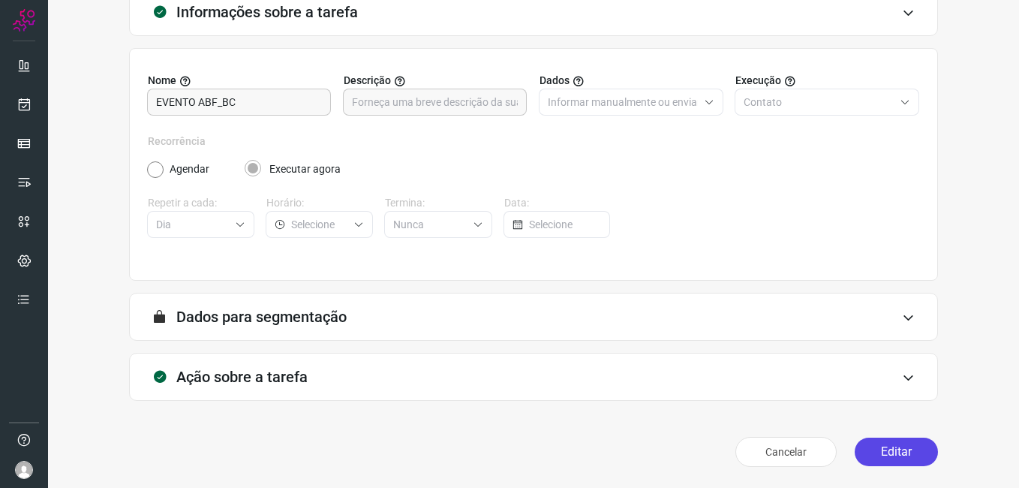
click at [862, 453] on button "Editar" at bounding box center [896, 452] width 83 height 29
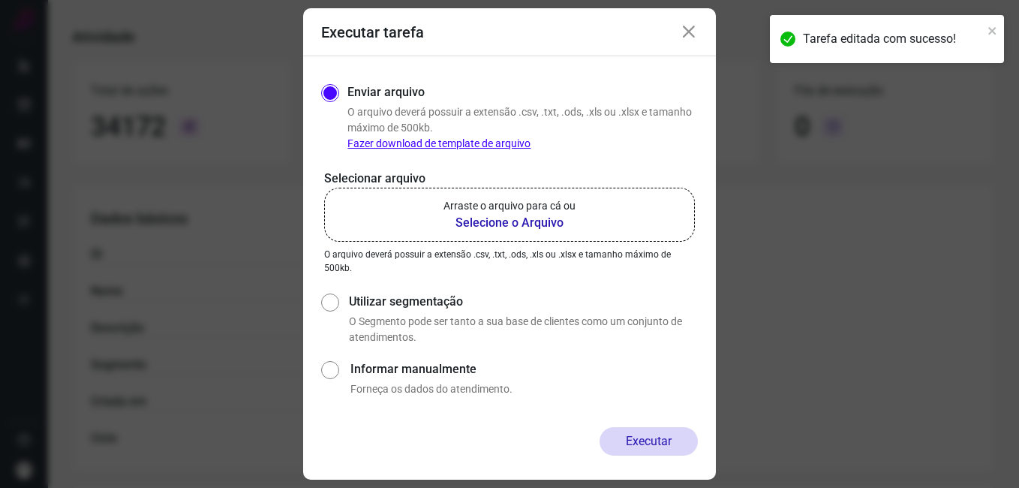
click at [476, 218] on b "Selecione o Arquivo" at bounding box center [510, 223] width 132 height 18
click at [0, 0] on input "Arraste o arquivo para cá ou Selecione o Arquivo" at bounding box center [0, 0] width 0 height 0
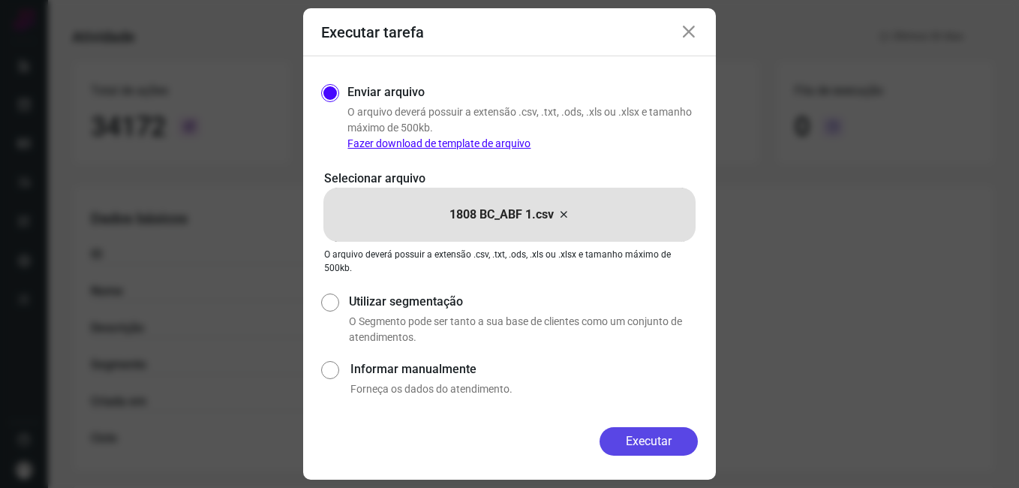
click at [612, 432] on button "Executar" at bounding box center [649, 441] width 98 height 29
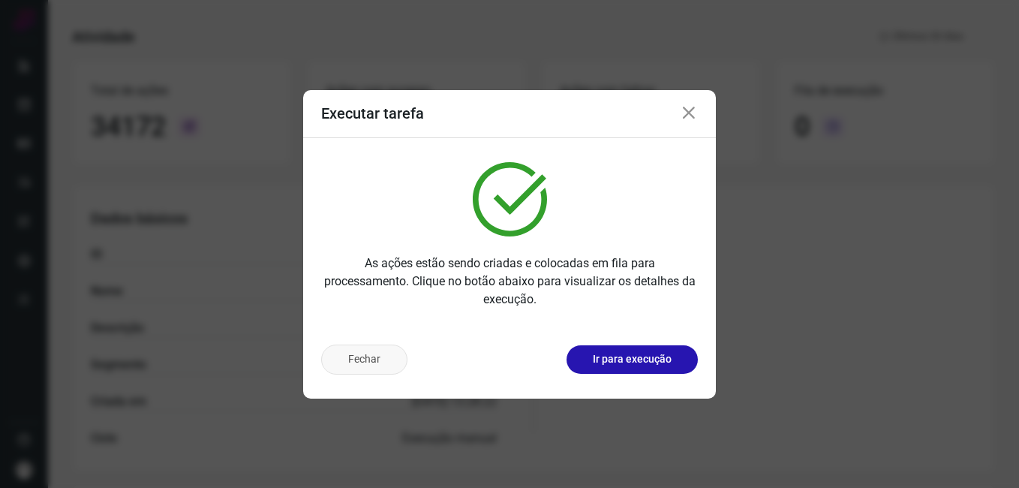
click at [355, 356] on button "Fechar" at bounding box center [364, 359] width 86 height 30
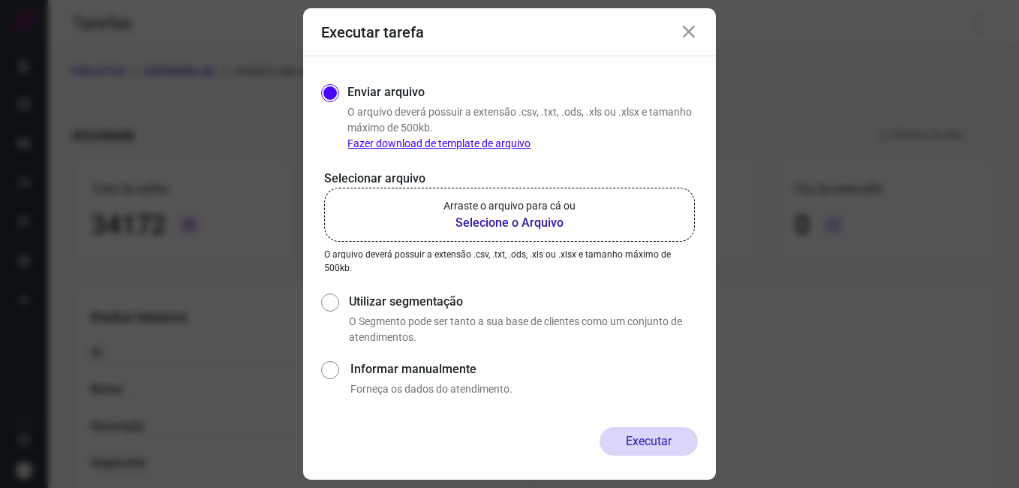
click at [687, 39] on icon at bounding box center [689, 32] width 18 height 18
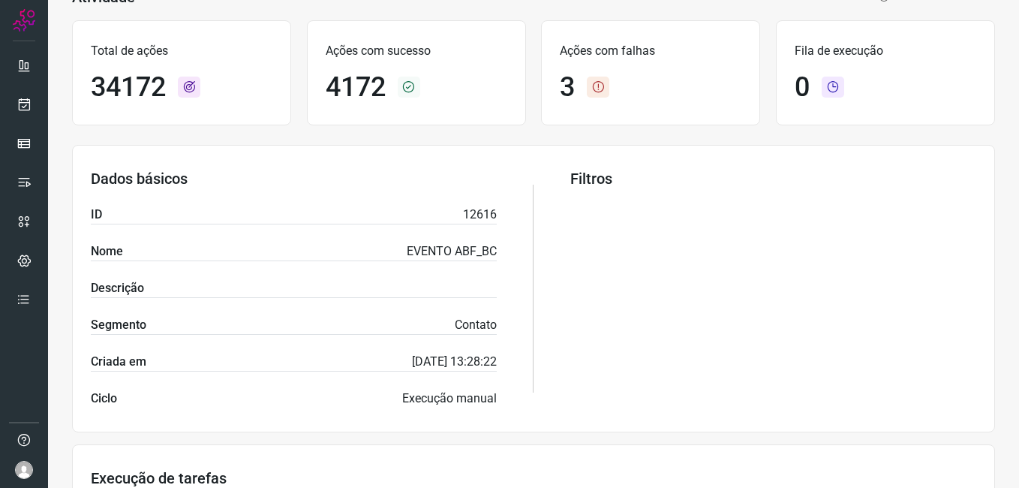
scroll to position [375, 0]
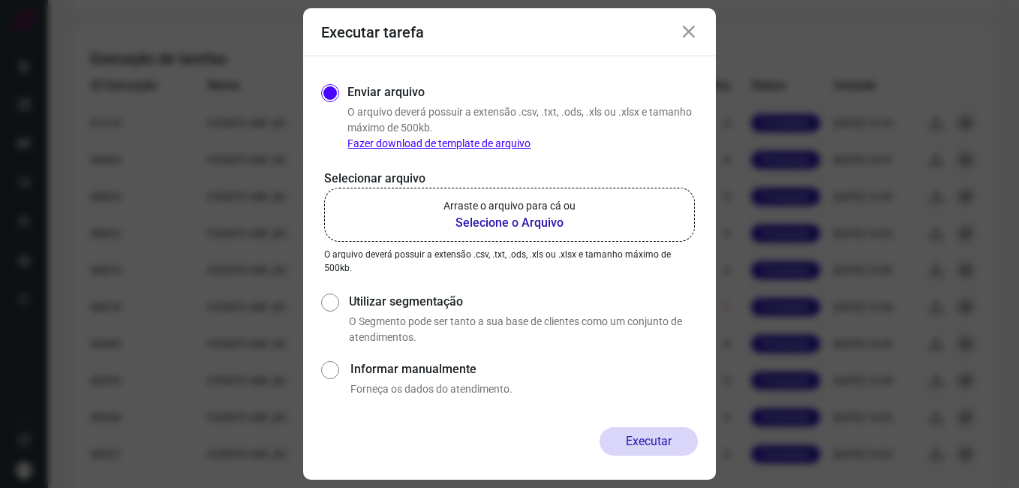
scroll to position [615, 0]
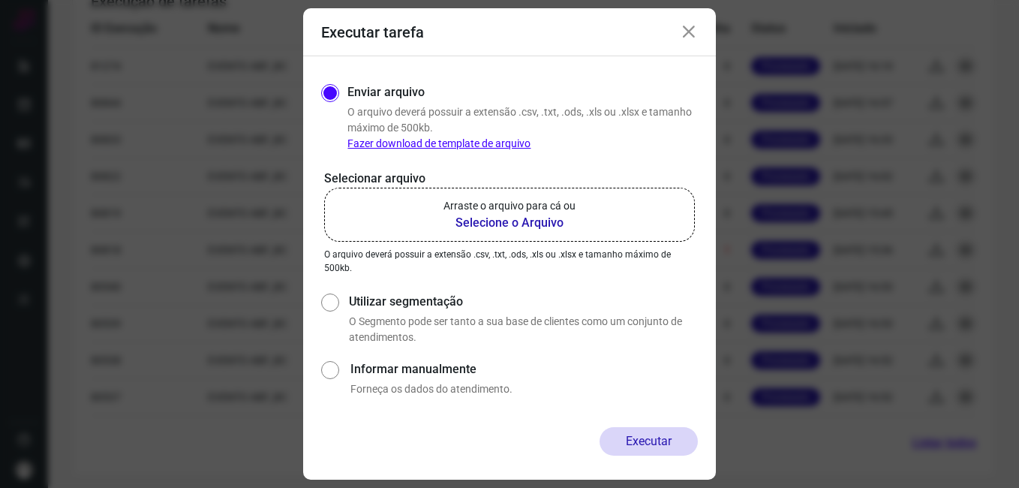
click at [683, 38] on icon at bounding box center [689, 32] width 18 height 18
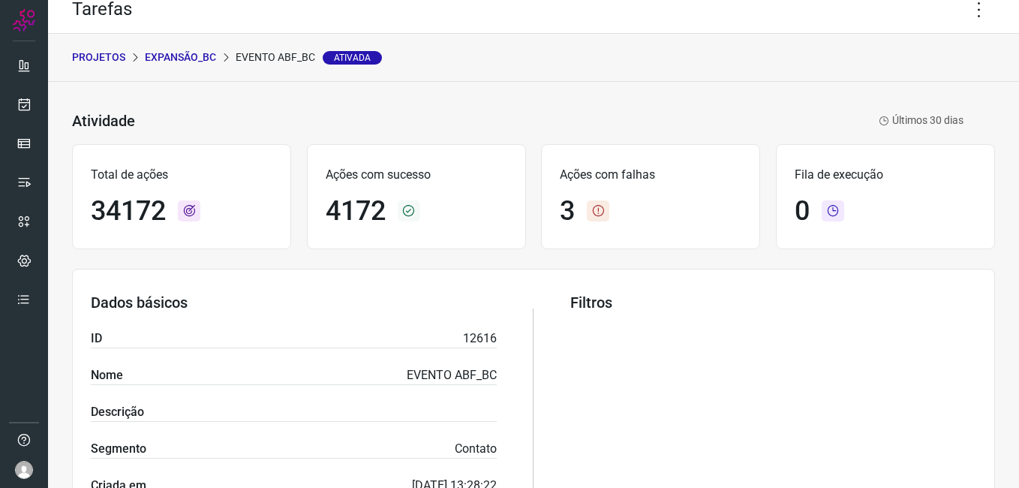
scroll to position [0, 0]
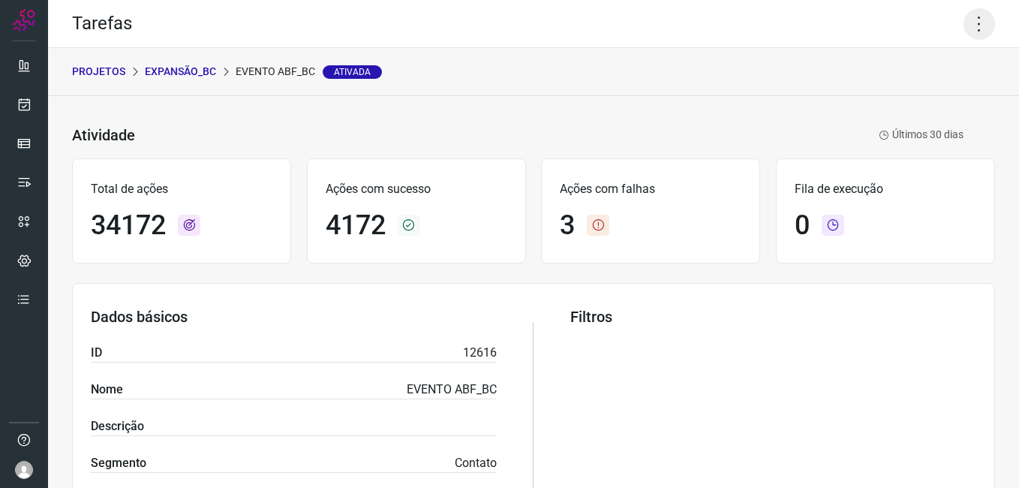
click at [965, 31] on icon at bounding box center [980, 24] width 32 height 32
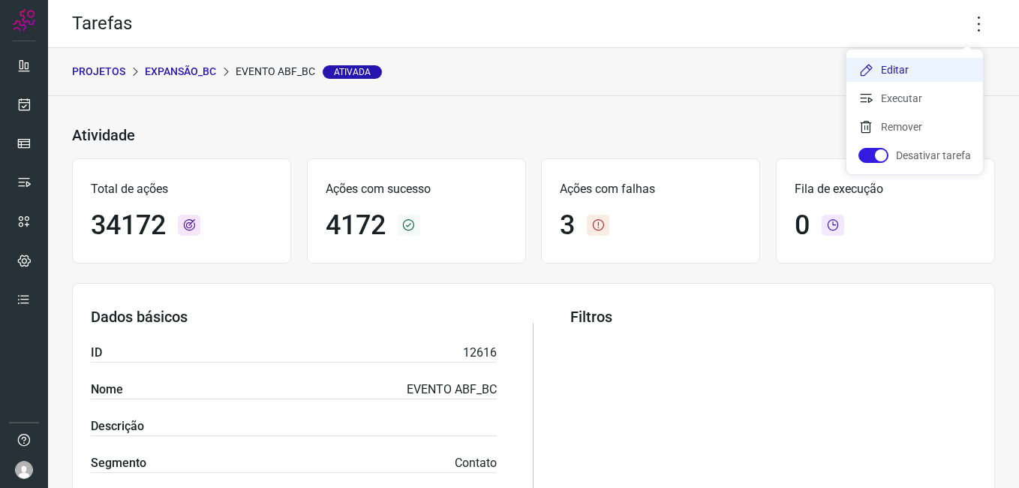
click at [893, 78] on li "Editar" at bounding box center [915, 70] width 137 height 24
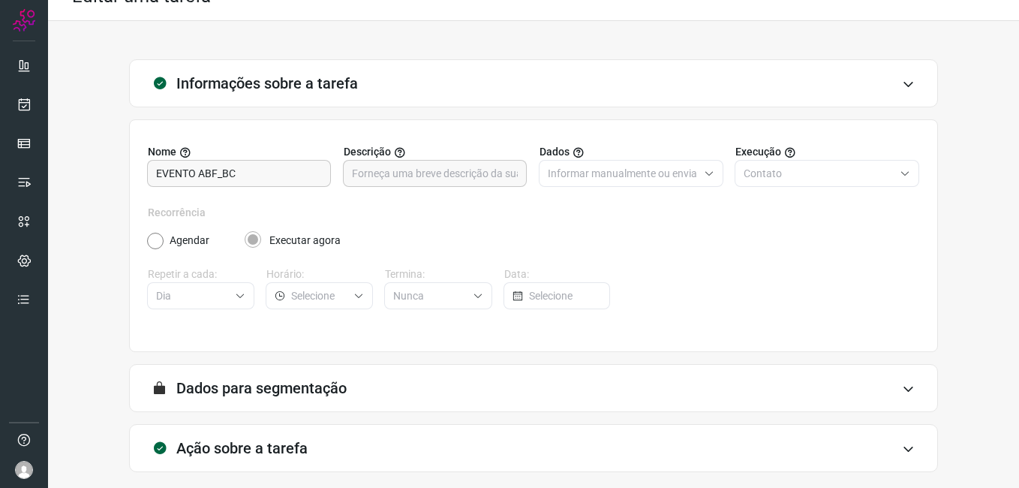
scroll to position [98, 0]
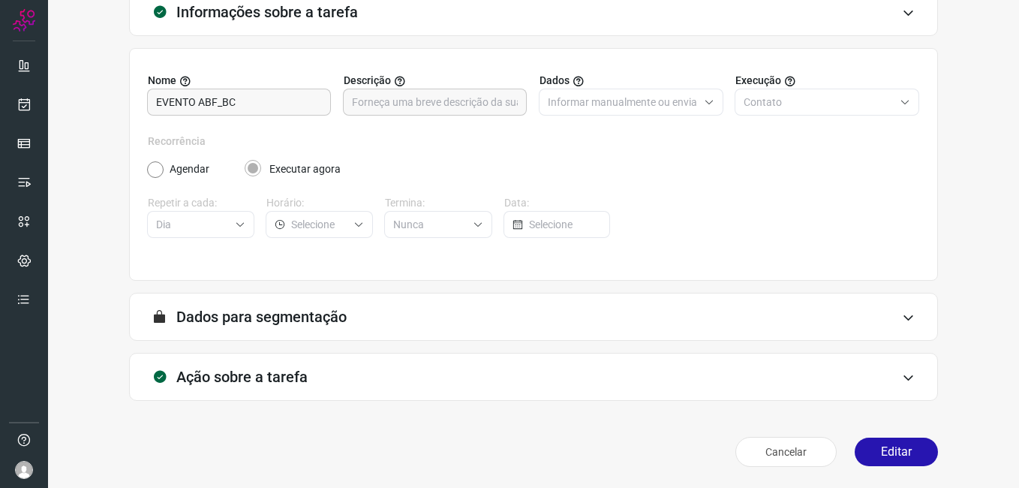
click at [862, 436] on div "Cancelar Editar" at bounding box center [533, 452] width 809 height 42
click at [886, 435] on div "Cancelar Editar" at bounding box center [533, 452] width 809 height 42
click at [883, 436] on div "Cancelar Editar" at bounding box center [533, 452] width 809 height 42
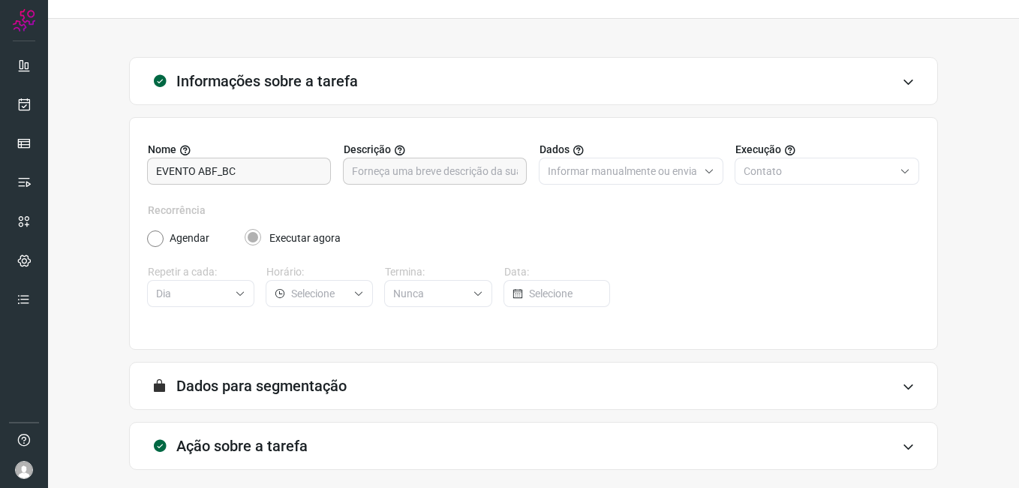
scroll to position [98, 0]
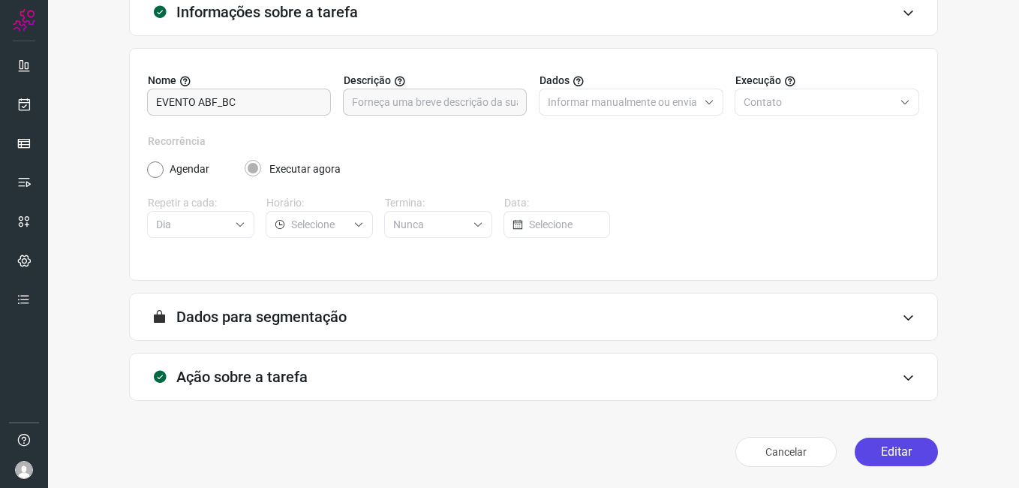
click at [876, 450] on button "Editar" at bounding box center [896, 452] width 83 height 29
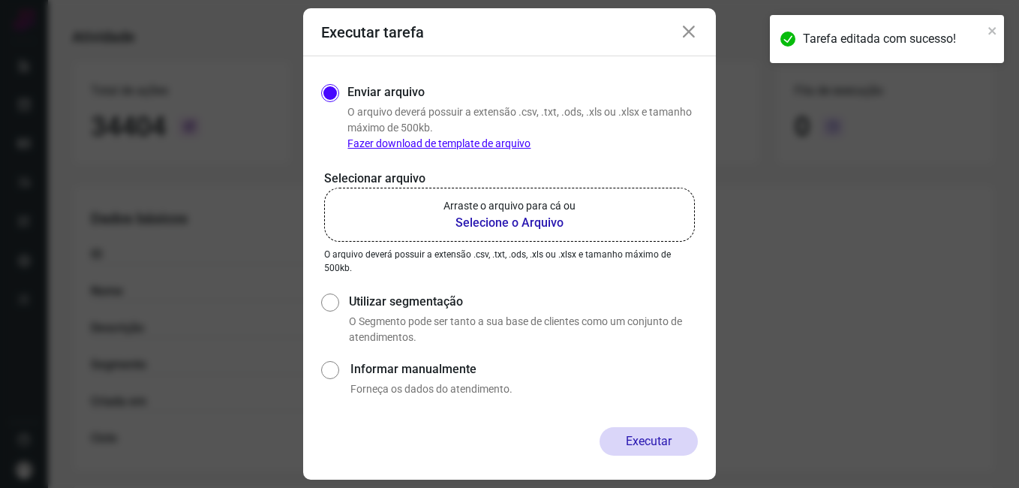
click at [516, 221] on b "Selecione o Arquivo" at bounding box center [510, 223] width 132 height 18
click at [0, 0] on input "Arraste o arquivo para cá ou Selecione o Arquivo" at bounding box center [0, 0] width 0 height 0
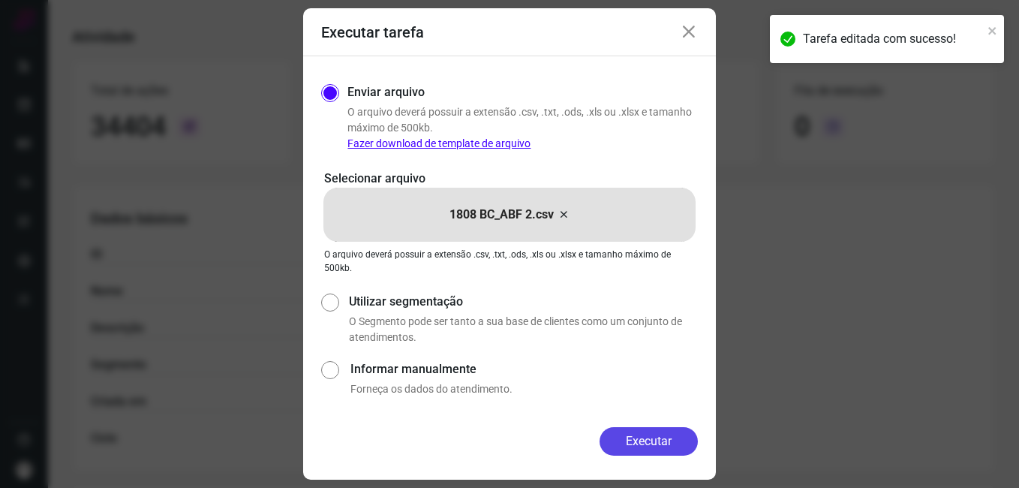
click at [619, 431] on button "Executar" at bounding box center [649, 441] width 98 height 29
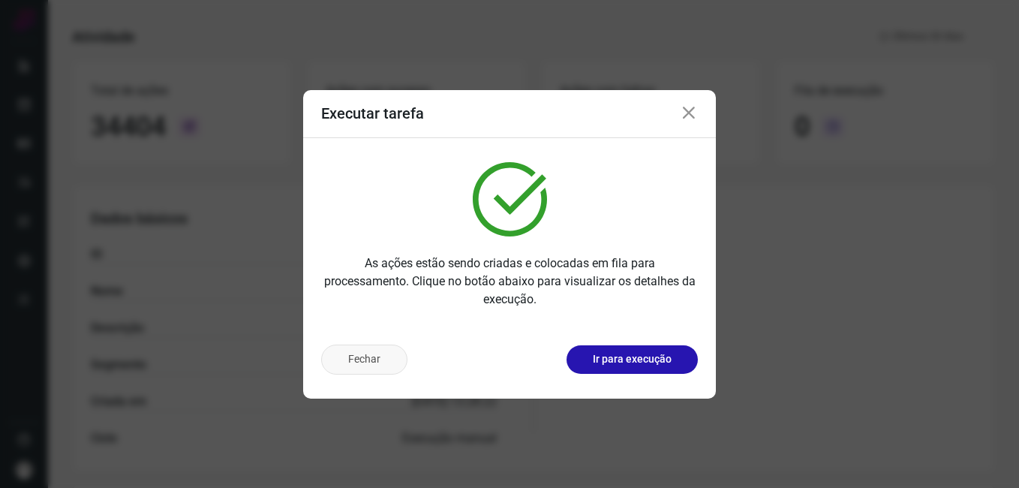
click at [360, 361] on button "Fechar" at bounding box center [364, 359] width 86 height 30
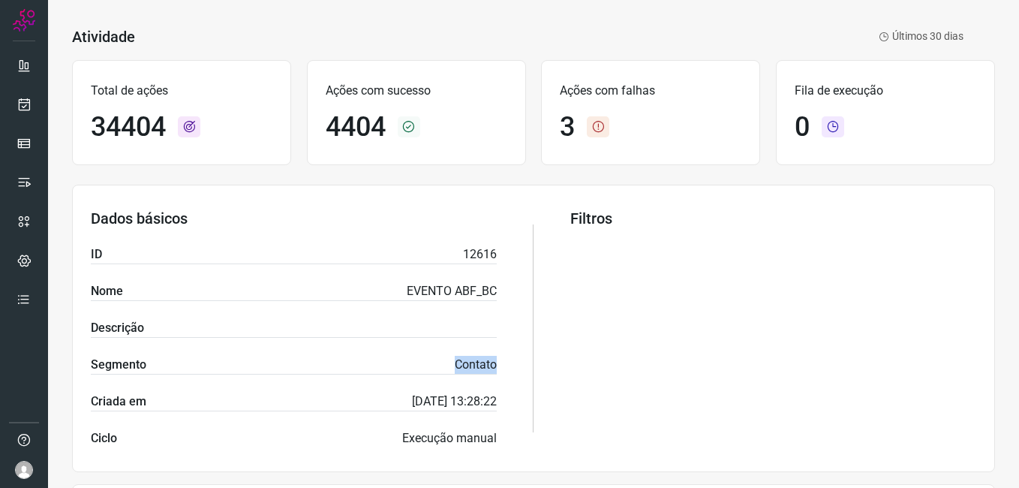
click at [360, 361] on div "Segmento Contato" at bounding box center [294, 365] width 406 height 19
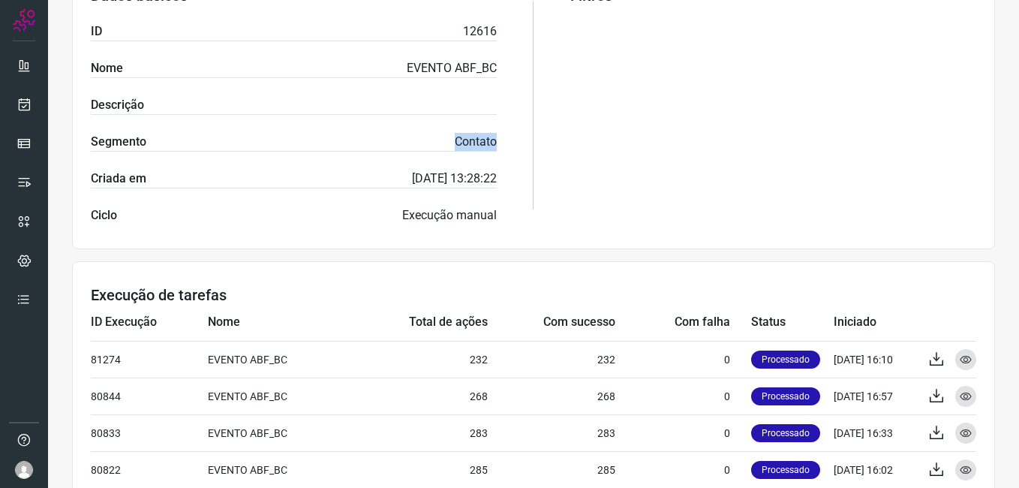
scroll to position [323, 0]
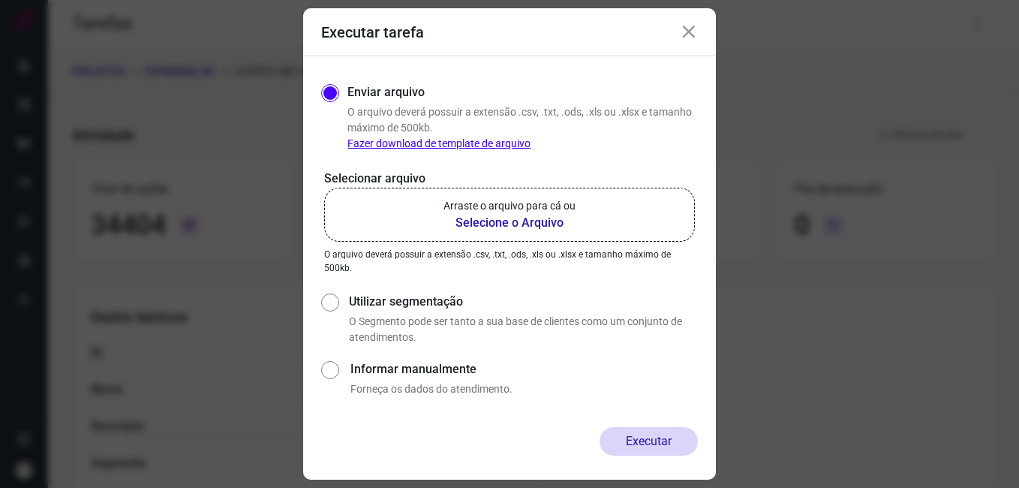
click at [688, 35] on icon at bounding box center [689, 32] width 18 height 18
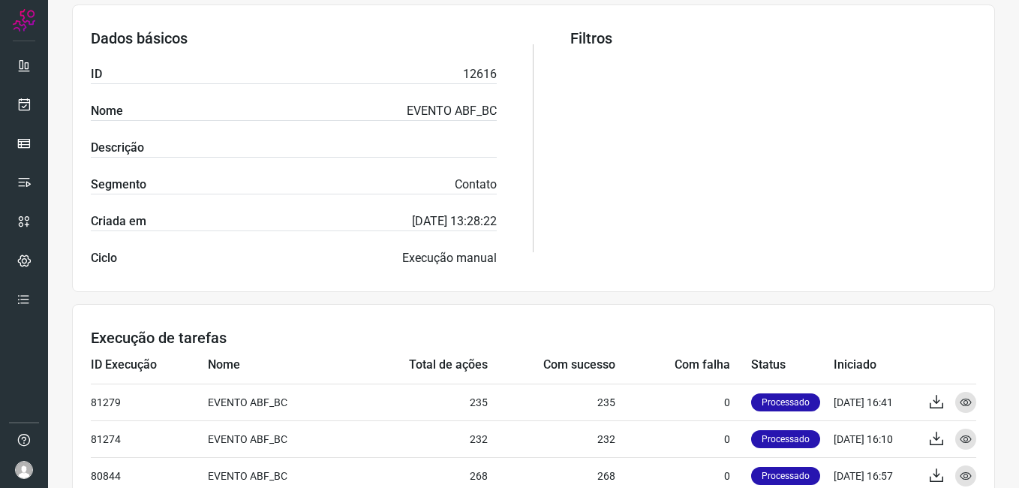
scroll to position [375, 0]
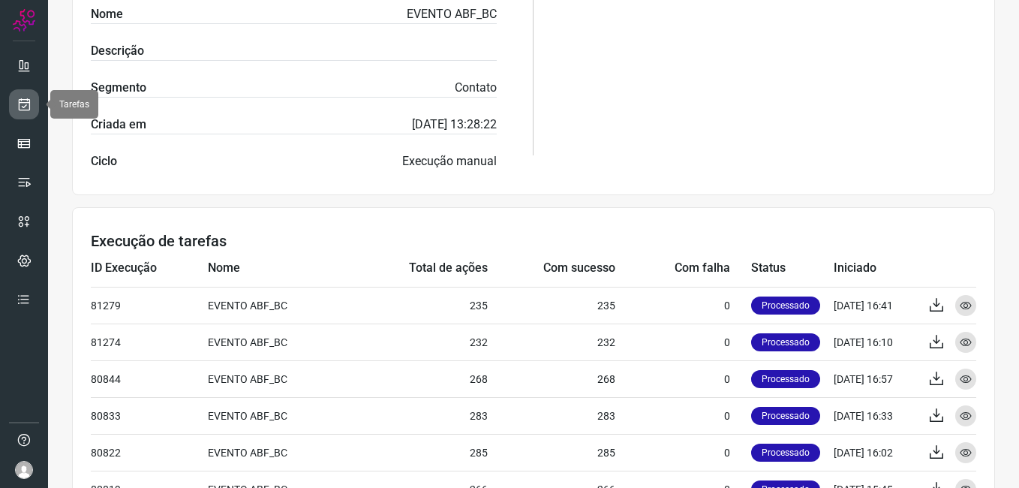
click at [23, 107] on icon at bounding box center [25, 104] width 16 height 15
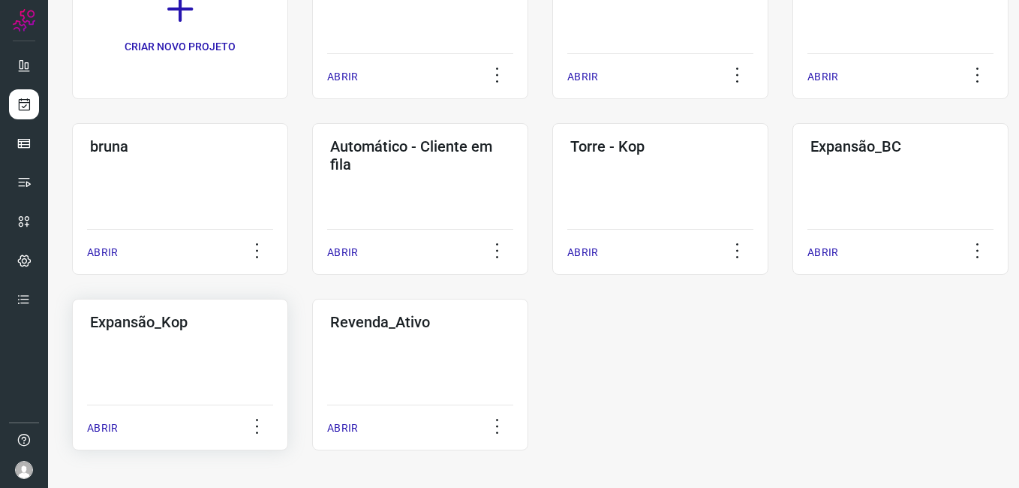
click at [312, 393] on div "Expansão_Kop ABRIR" at bounding box center [420, 375] width 216 height 152
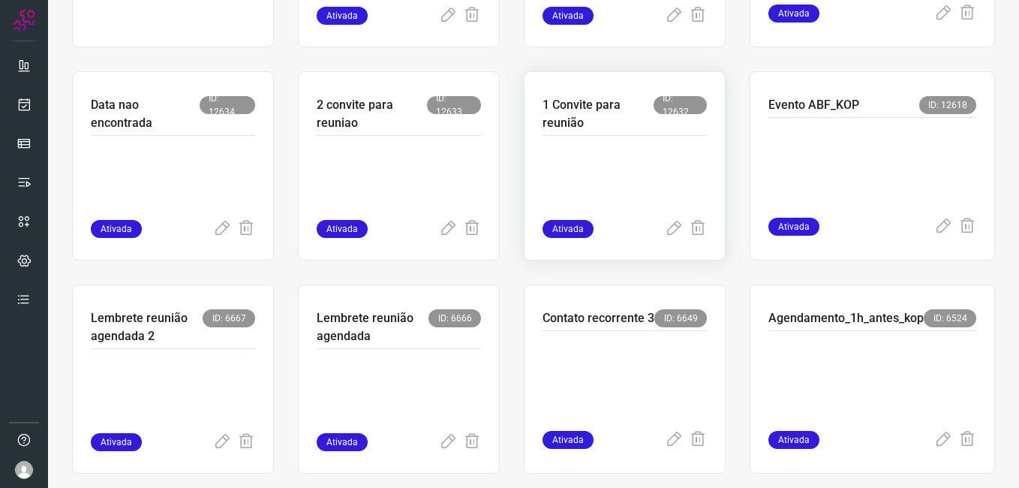
scroll to position [284, 0]
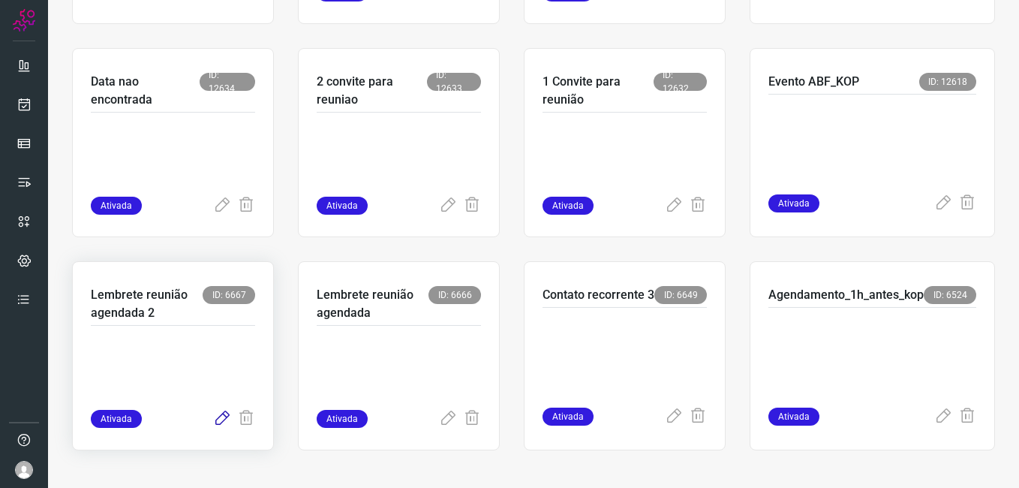
click at [215, 418] on icon at bounding box center [222, 419] width 18 height 18
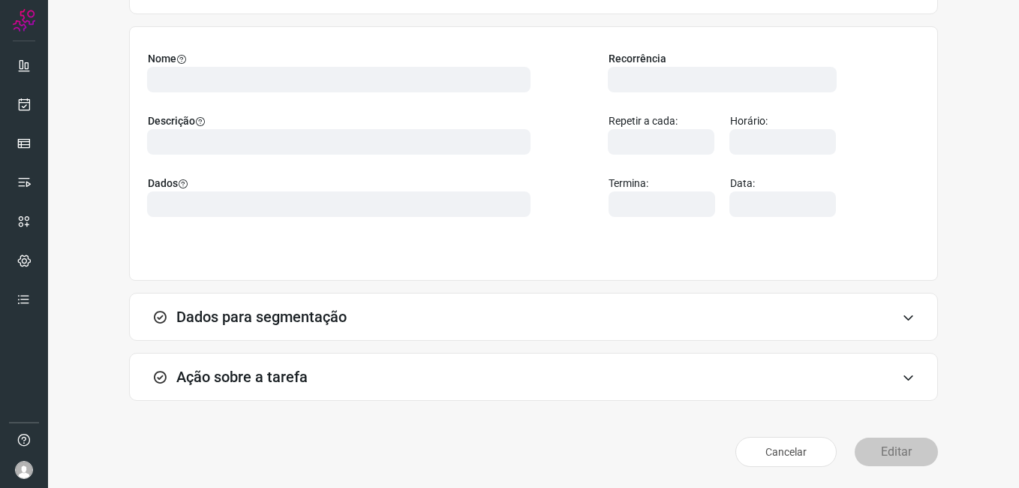
scroll to position [98, 0]
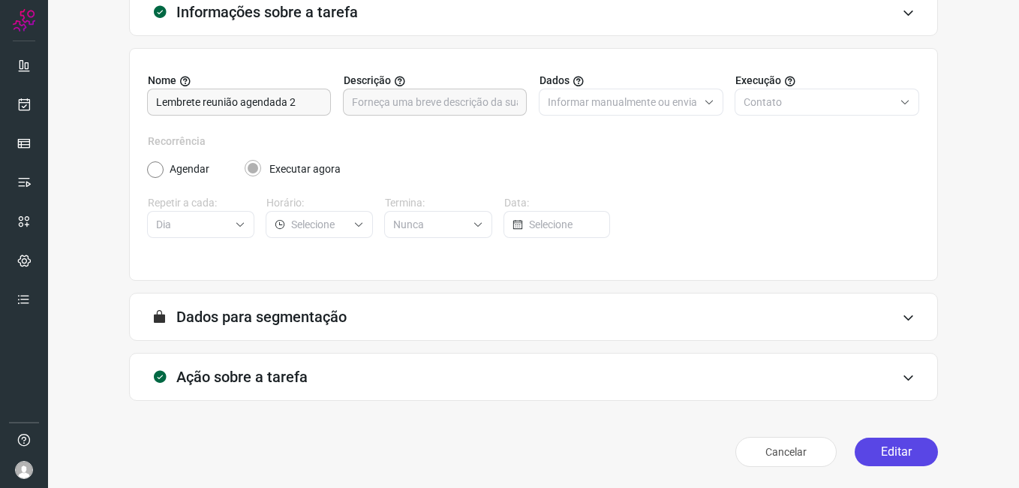
click at [865, 456] on button "Editar" at bounding box center [896, 452] width 83 height 29
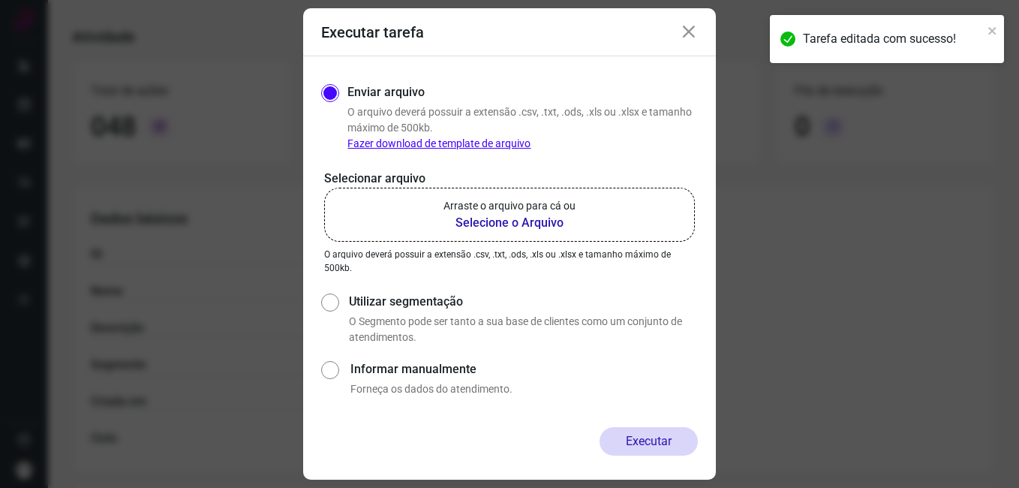
click at [518, 224] on b "Selecione o Arquivo" at bounding box center [510, 223] width 132 height 18
click at [0, 0] on input "Arraste o arquivo para cá ou Selecione o Arquivo" at bounding box center [0, 0] width 0 height 0
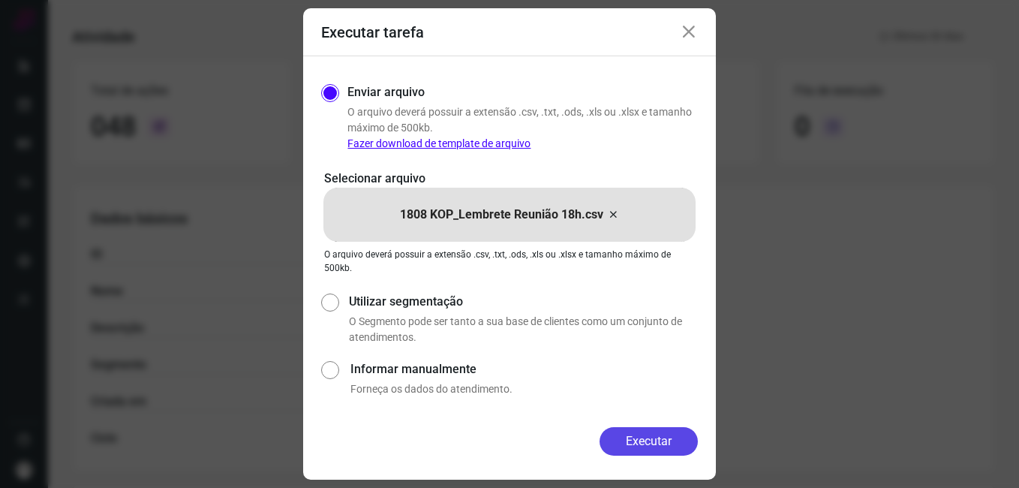
click at [635, 449] on button "Executar" at bounding box center [649, 441] width 98 height 29
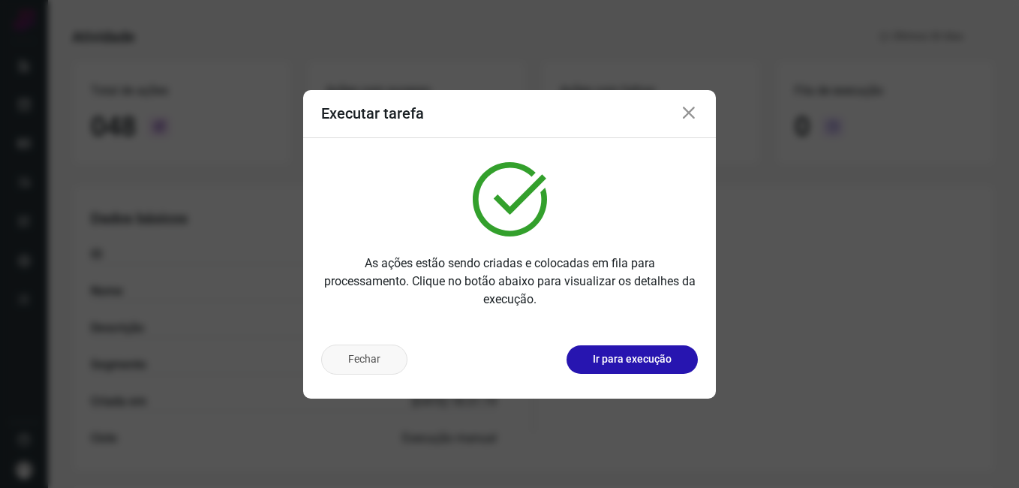
click at [365, 366] on button "Fechar" at bounding box center [364, 359] width 86 height 30
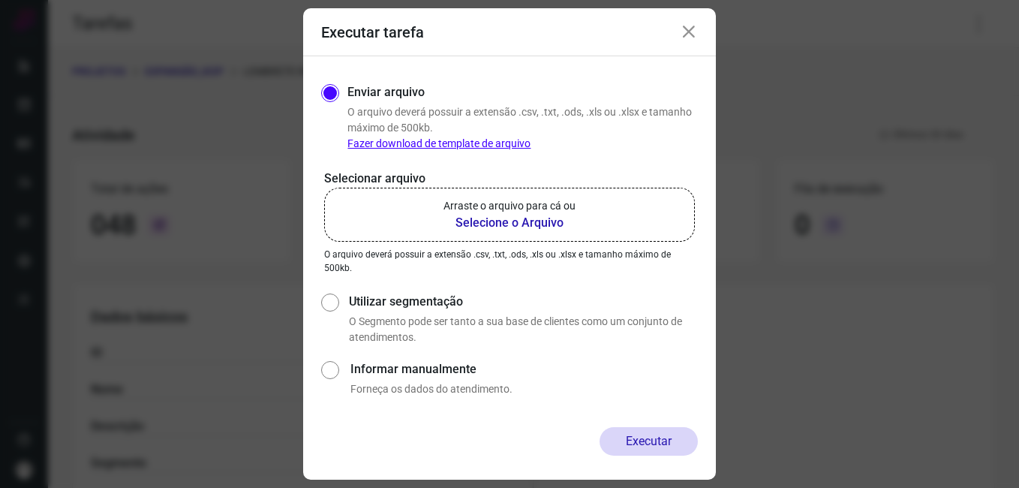
click at [678, 35] on div "Executar tarefa" at bounding box center [509, 32] width 413 height 48
click at [688, 35] on icon at bounding box center [689, 32] width 18 height 18
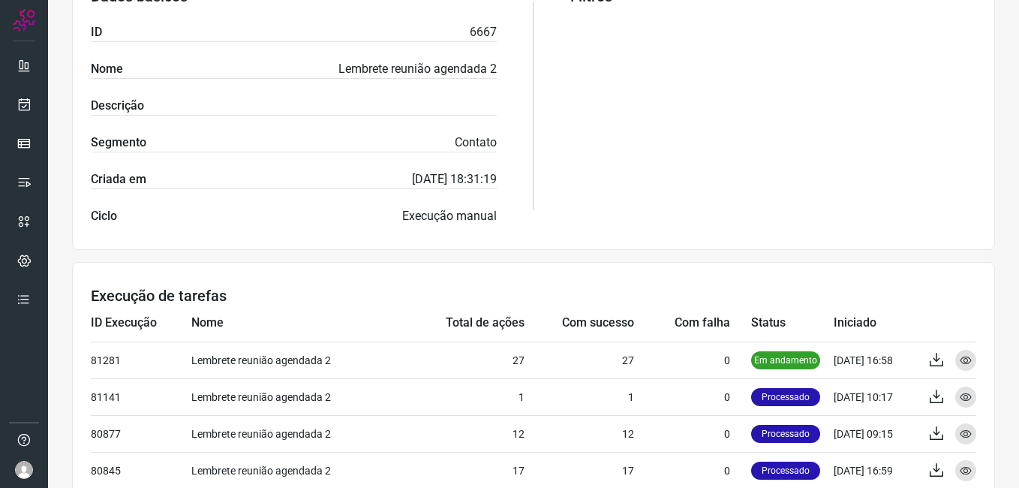
scroll to position [375, 0]
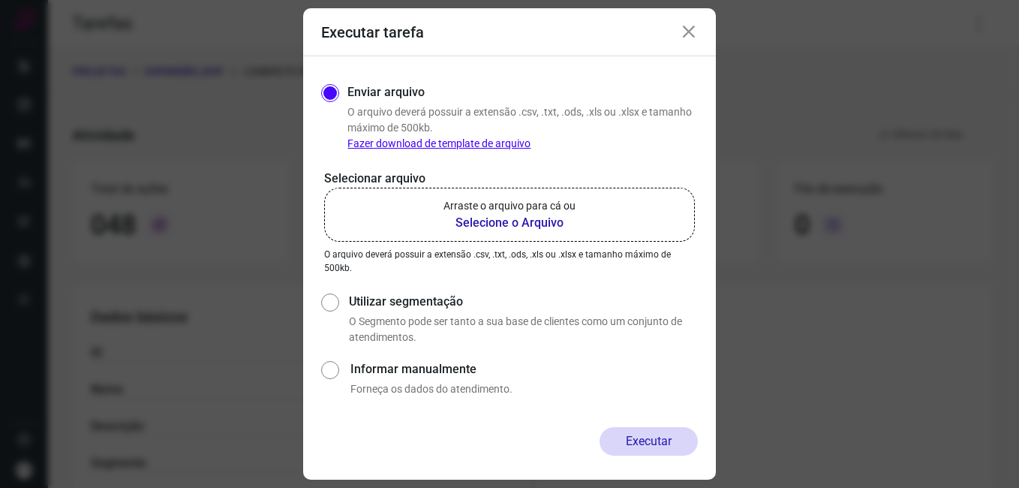
click at [689, 31] on icon at bounding box center [689, 32] width 18 height 18
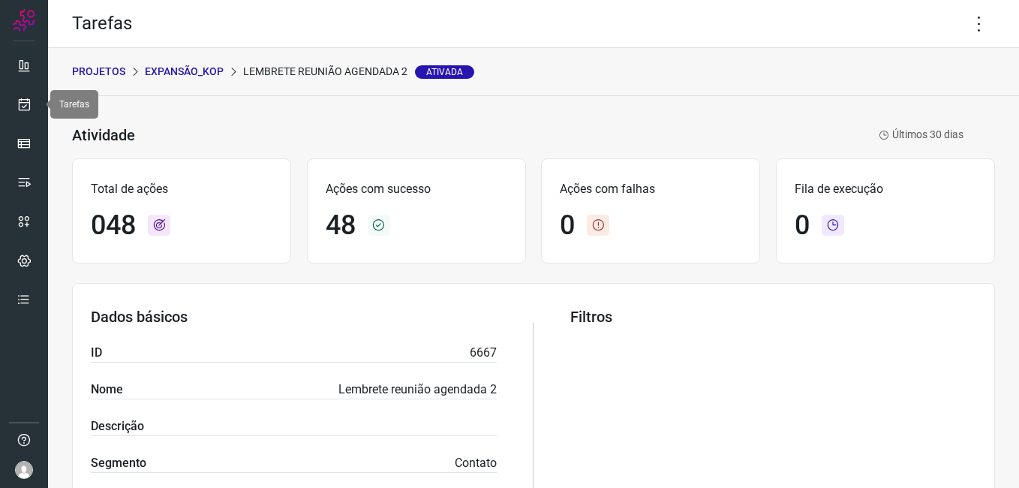
drag, startPoint x: 30, startPoint y: 102, endPoint x: 63, endPoint y: 103, distance: 33.0
click at [30, 102] on icon at bounding box center [25, 104] width 16 height 15
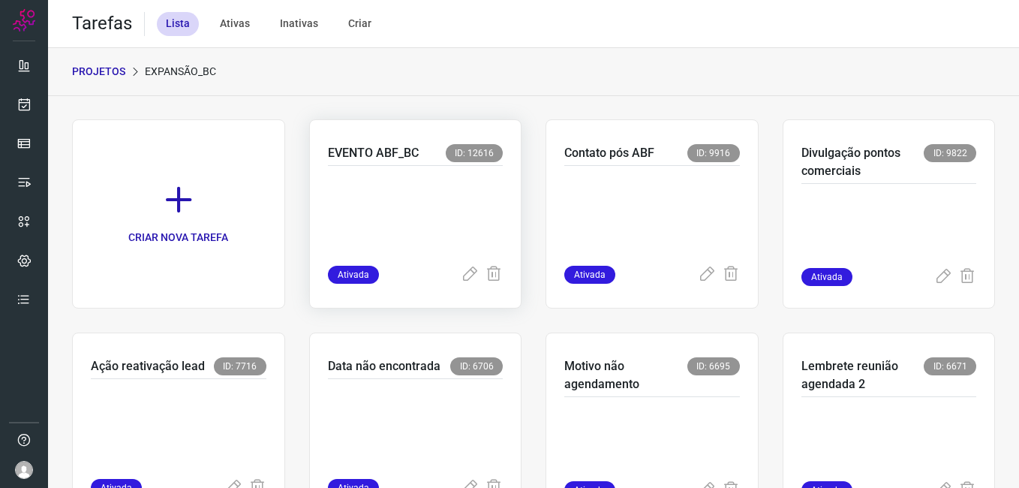
click at [442, 226] on p at bounding box center [416, 212] width 176 height 75
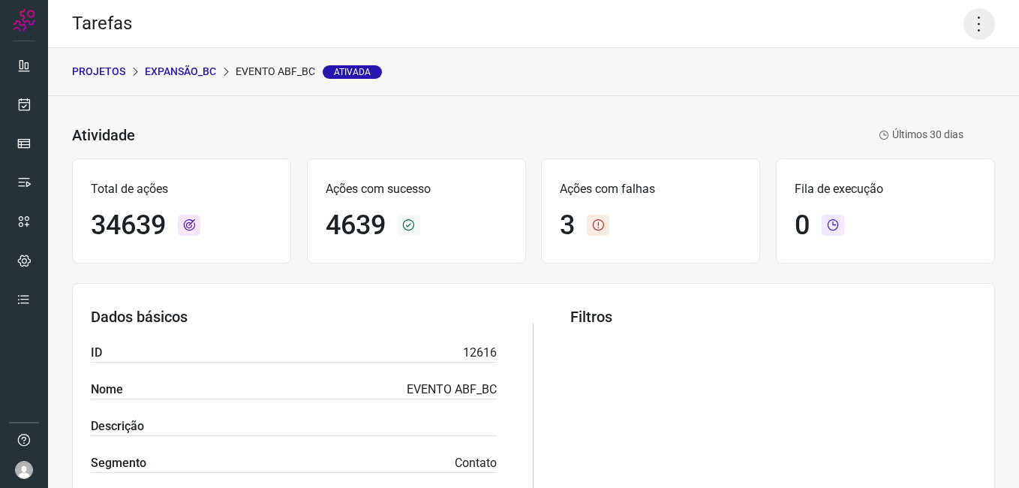
click at [964, 28] on icon at bounding box center [980, 24] width 32 height 32
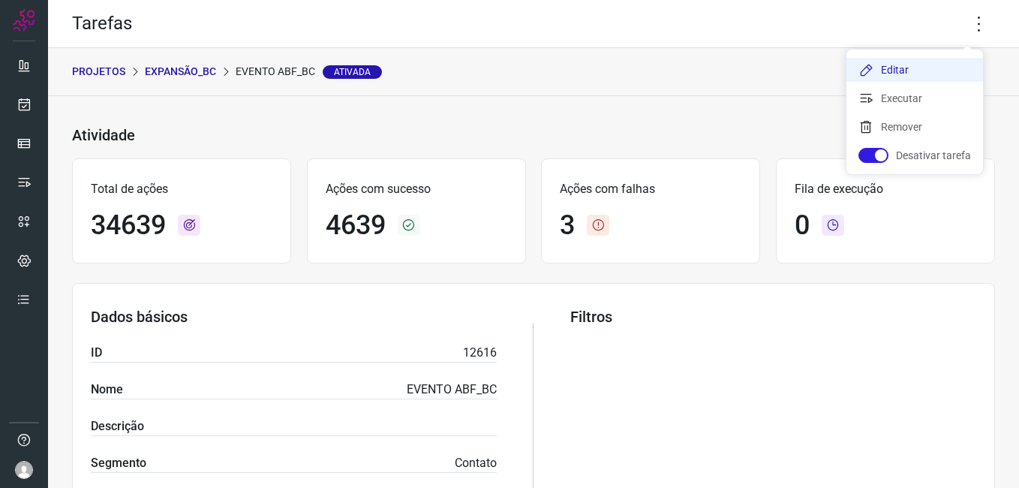
click at [883, 67] on li "Editar" at bounding box center [915, 70] width 137 height 24
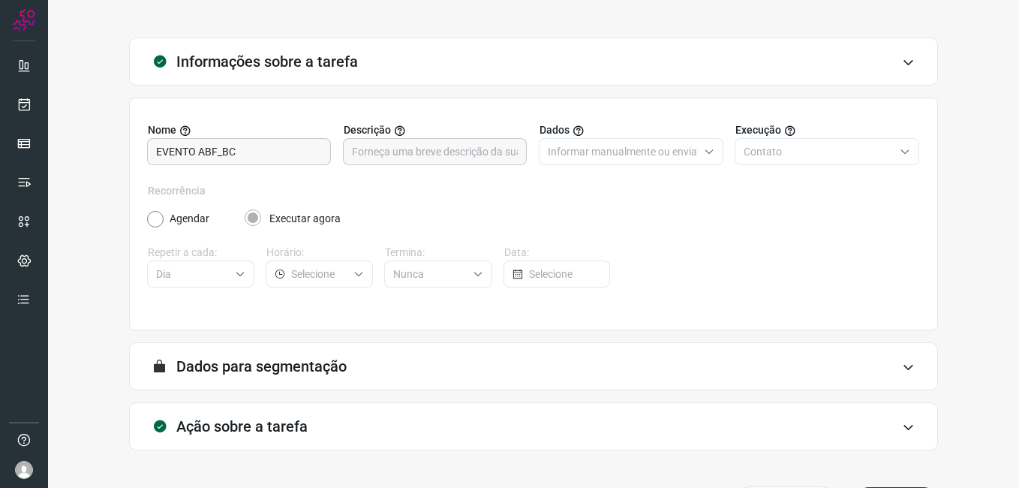
scroll to position [98, 0]
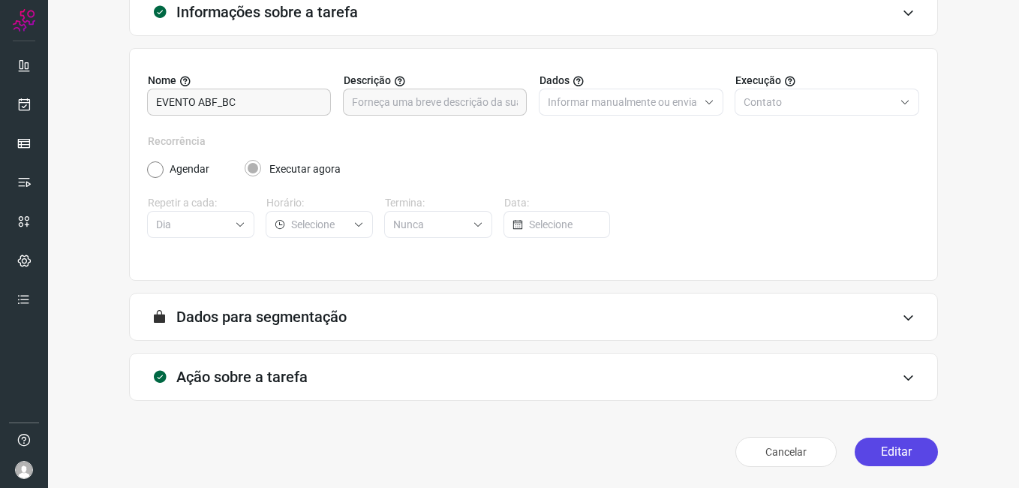
click at [886, 455] on button "Editar" at bounding box center [896, 452] width 83 height 29
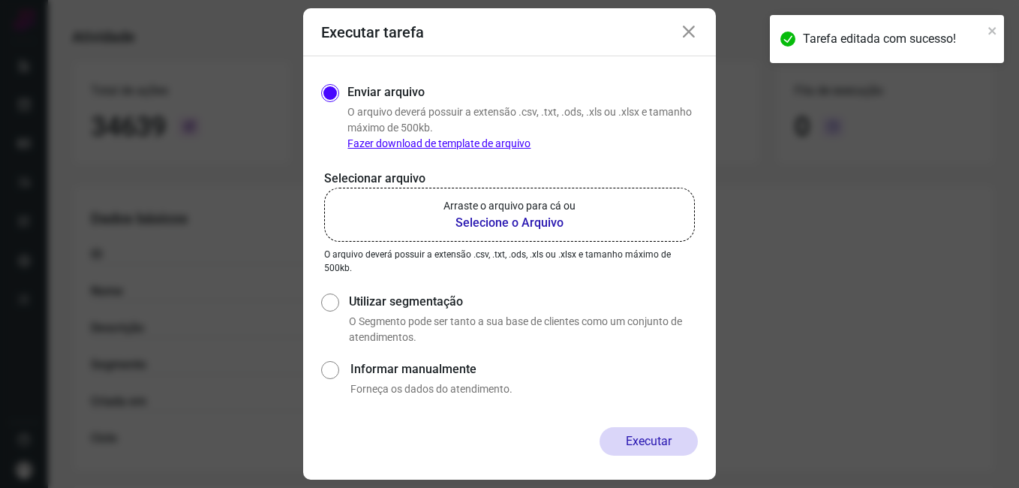
click at [537, 224] on b "Selecione o Arquivo" at bounding box center [510, 223] width 132 height 18
click at [0, 0] on input "Arraste o arquivo para cá ou Selecione o Arquivo" at bounding box center [0, 0] width 0 height 0
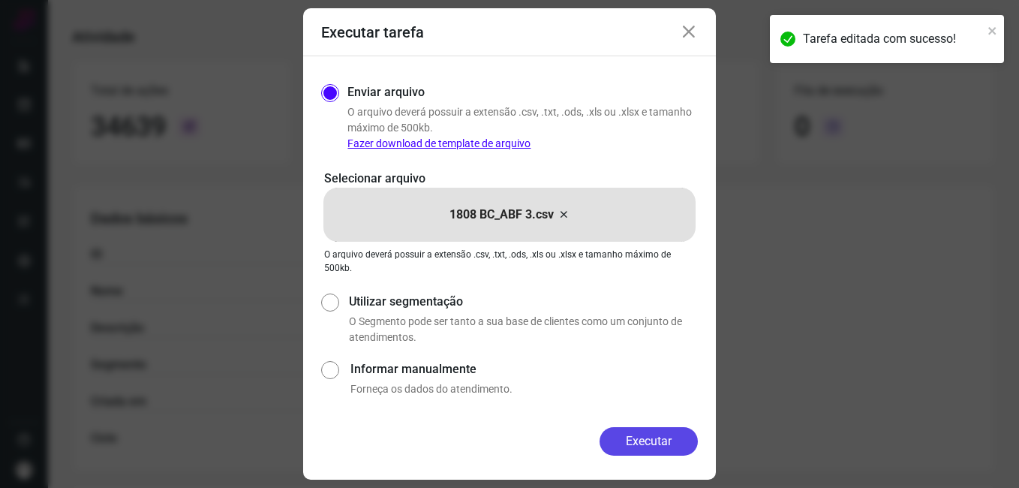
click at [635, 447] on button "Executar" at bounding box center [649, 441] width 98 height 29
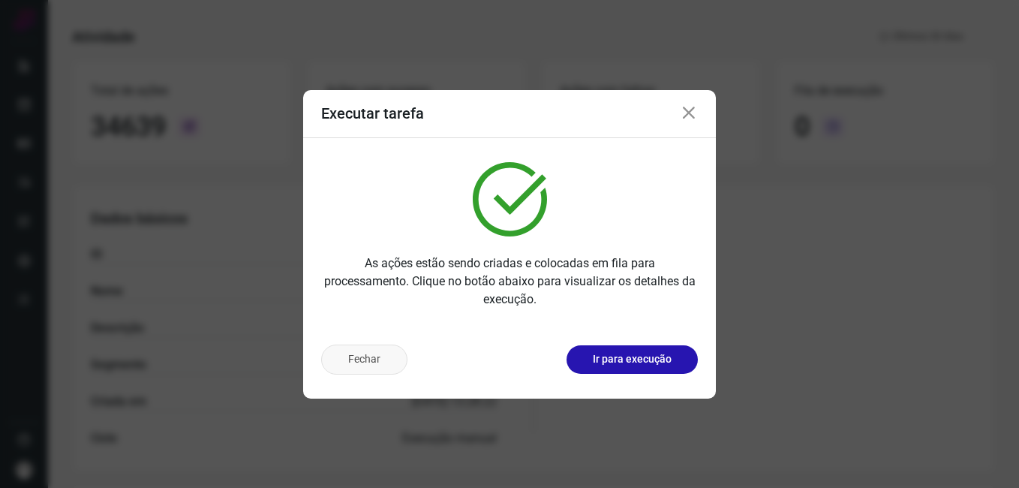
click at [374, 358] on button "Fechar" at bounding box center [364, 359] width 86 height 30
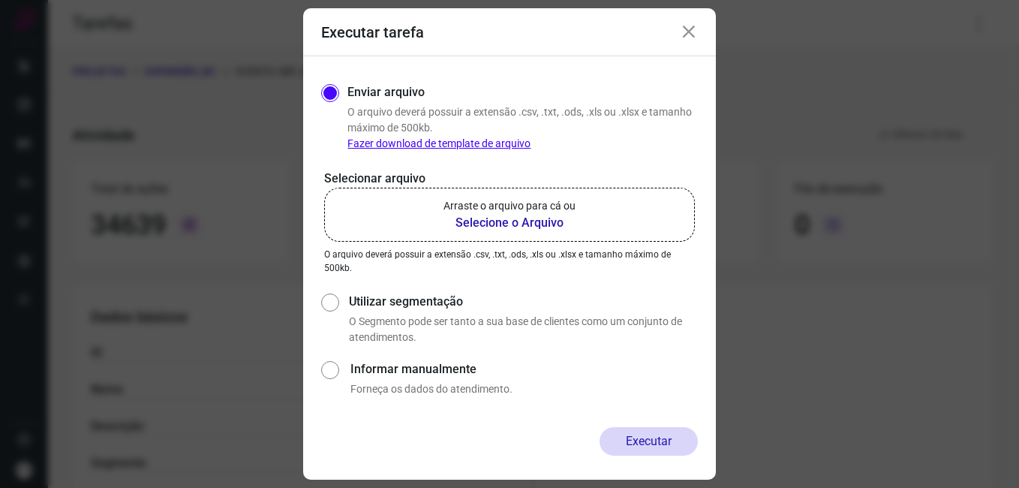
click at [682, 35] on icon at bounding box center [689, 32] width 18 height 18
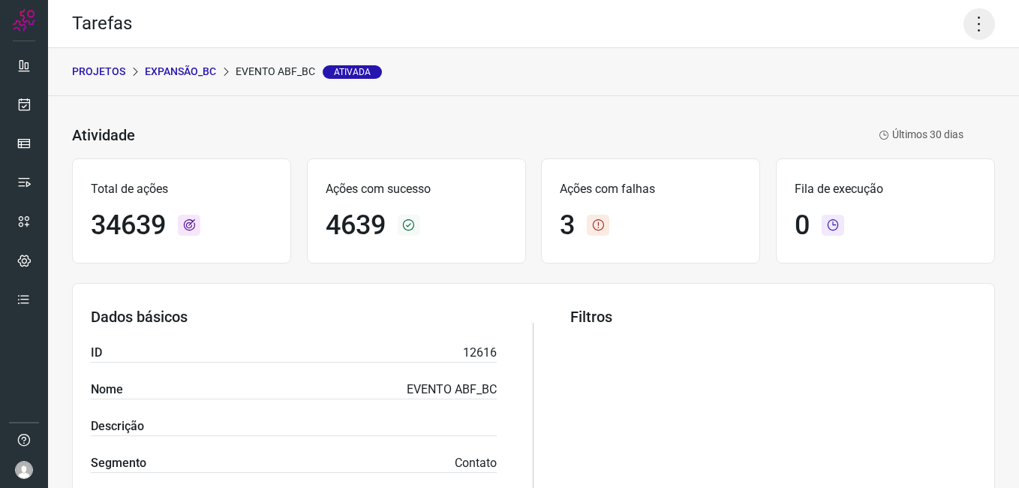
click at [973, 29] on icon at bounding box center [980, 24] width 32 height 32
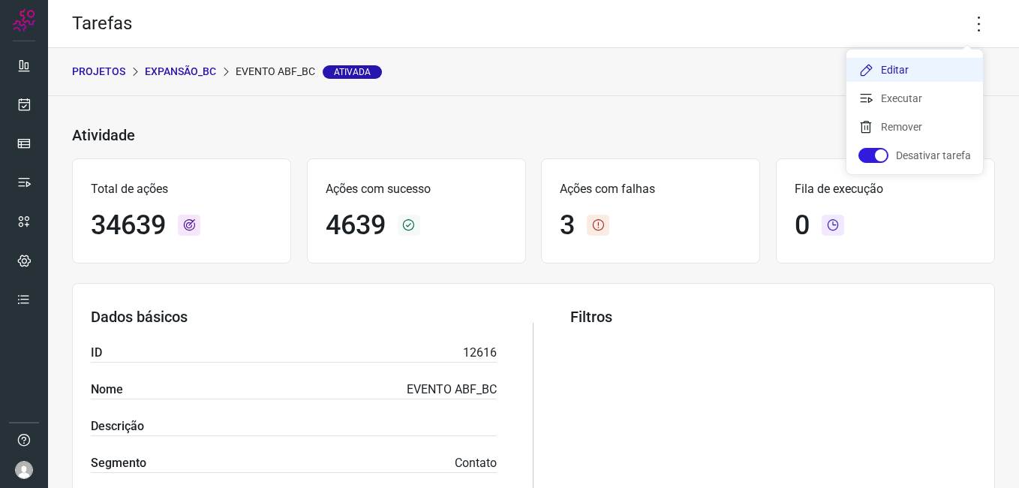
click at [910, 68] on li "Editar" at bounding box center [915, 70] width 137 height 24
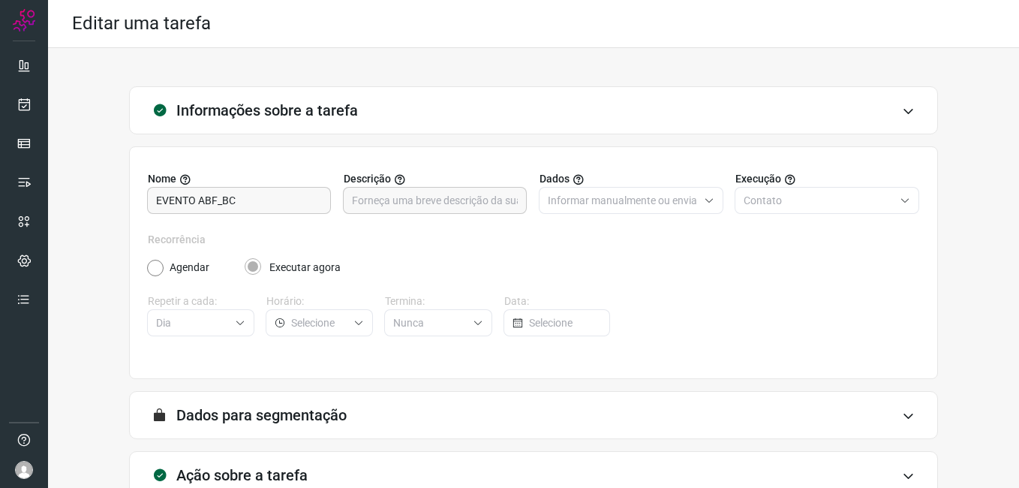
scroll to position [98, 0]
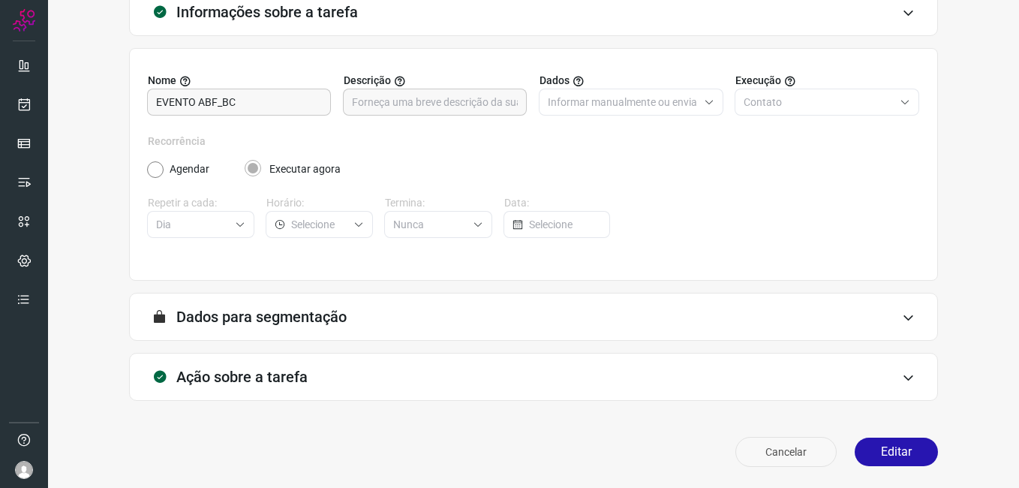
click at [792, 452] on button "Cancelar" at bounding box center [785, 452] width 101 height 30
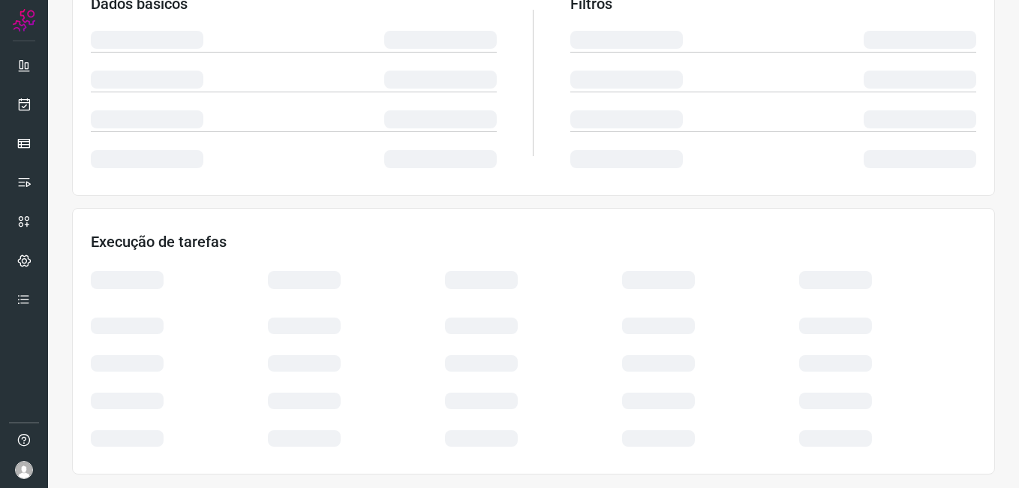
scroll to position [314, 0]
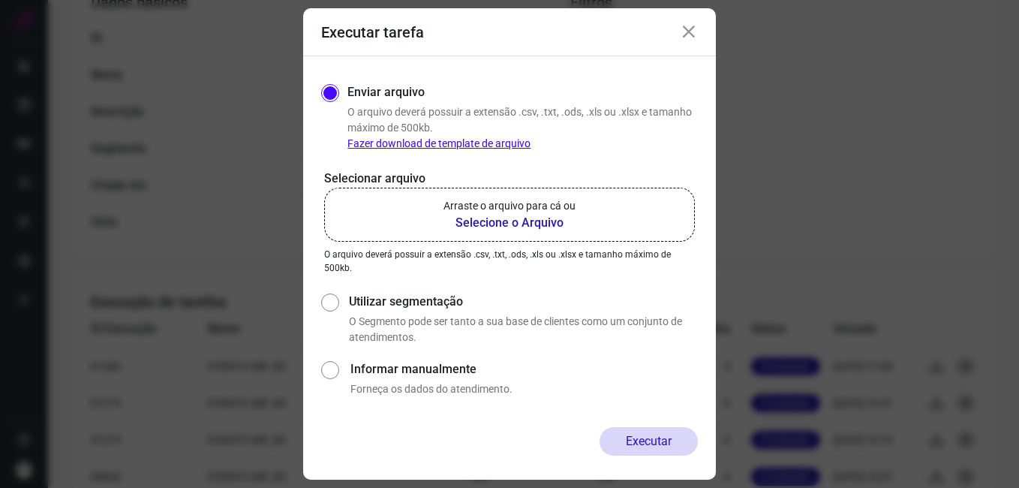
click at [693, 26] on icon at bounding box center [689, 32] width 18 height 18
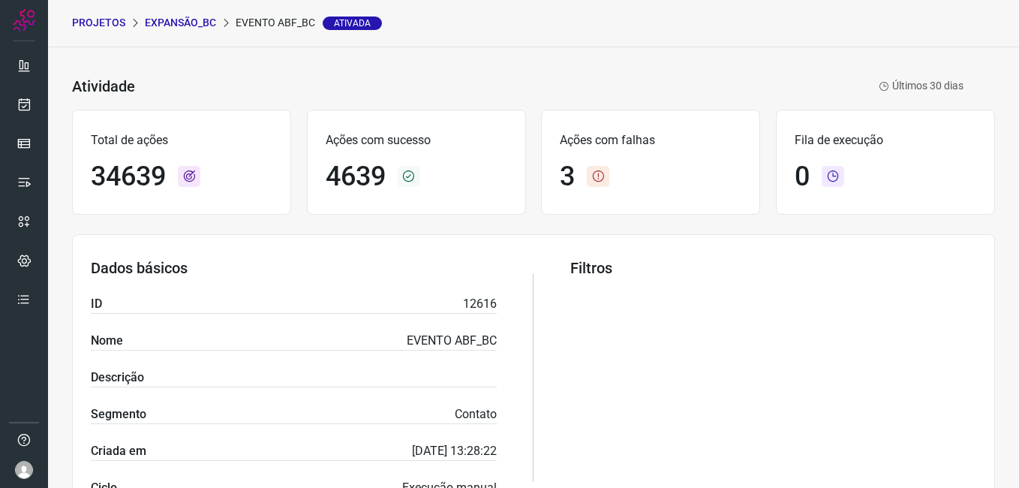
scroll to position [0, 0]
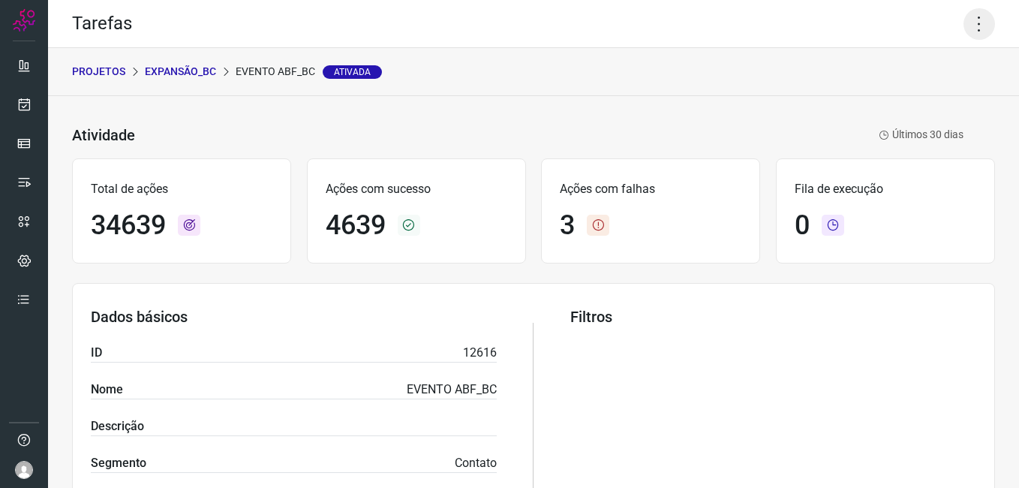
click at [967, 28] on icon at bounding box center [980, 24] width 32 height 32
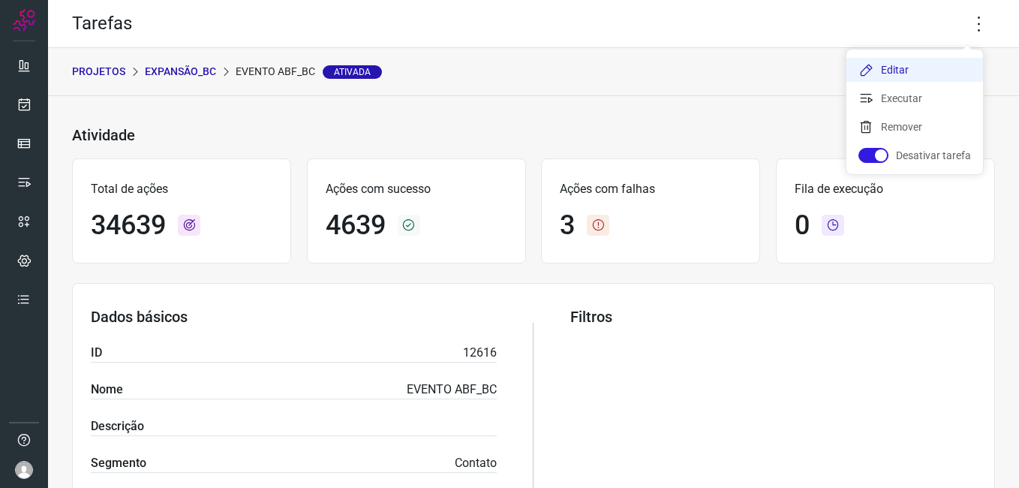
click at [892, 69] on li "Editar" at bounding box center [915, 70] width 137 height 24
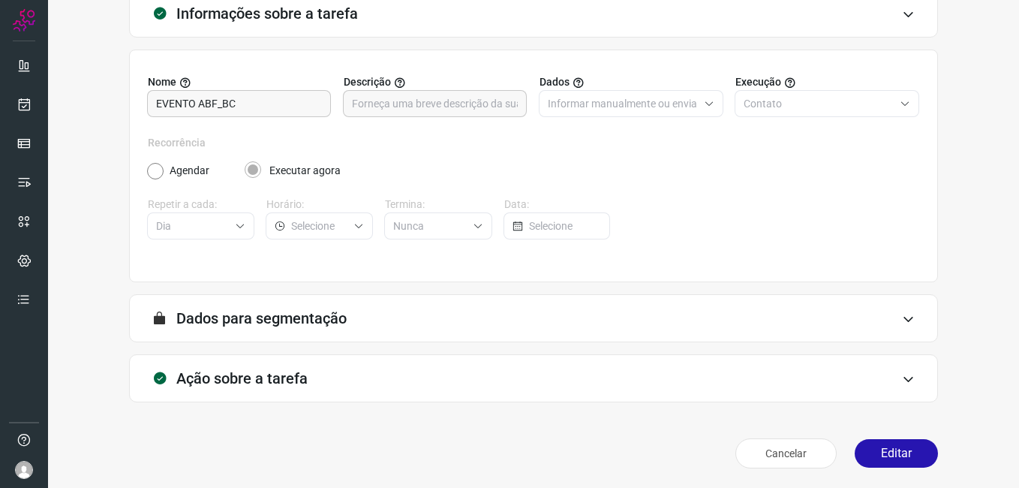
scroll to position [98, 0]
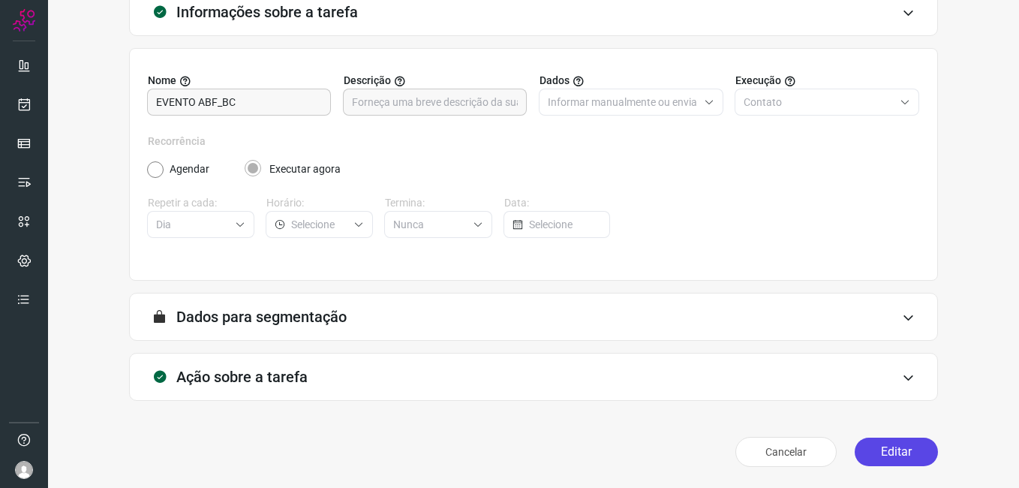
click at [884, 445] on button "Editar" at bounding box center [896, 452] width 83 height 29
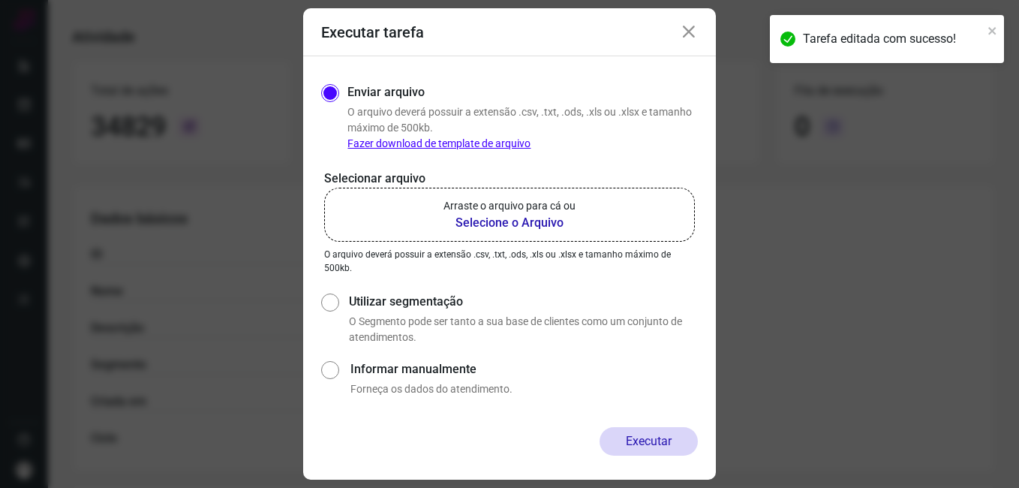
click at [500, 226] on b "Selecione o Arquivo" at bounding box center [510, 223] width 132 height 18
click at [0, 0] on input "Arraste o arquivo para cá ou Selecione o Arquivo" at bounding box center [0, 0] width 0 height 0
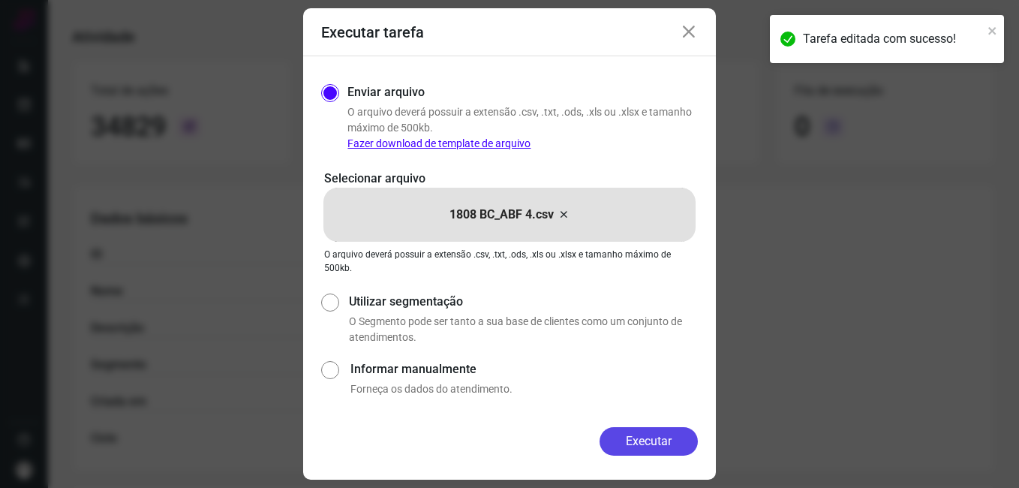
click at [621, 436] on button "Executar" at bounding box center [649, 441] width 98 height 29
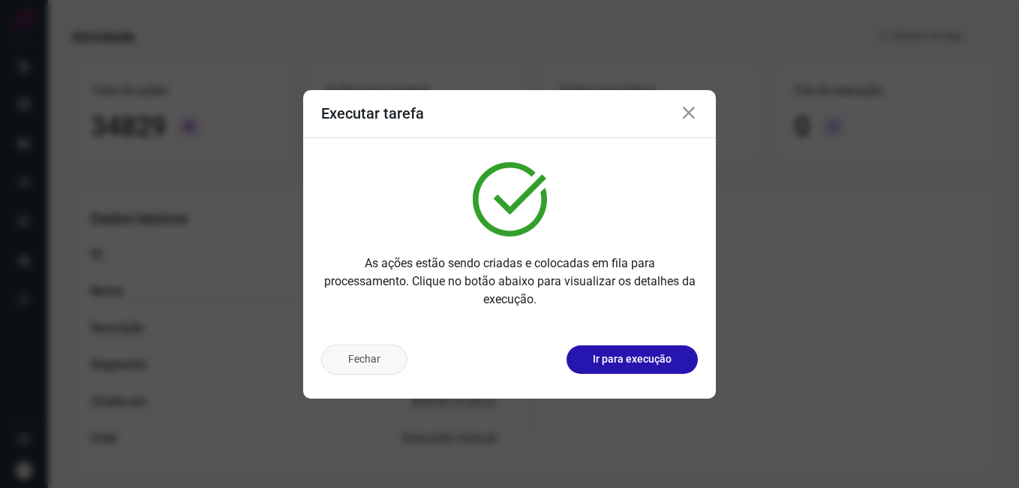
click at [377, 365] on button "Fechar" at bounding box center [364, 359] width 86 height 30
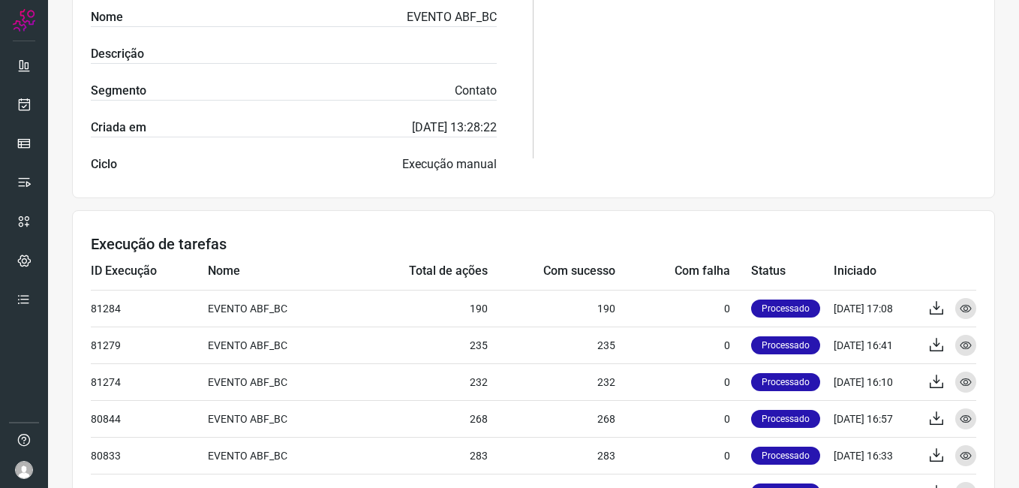
scroll to position [450, 0]
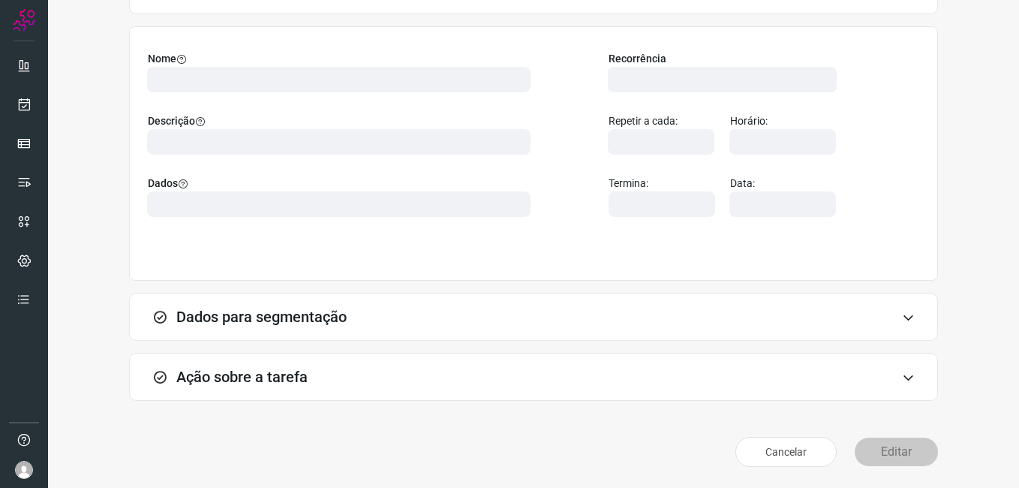
scroll to position [98, 0]
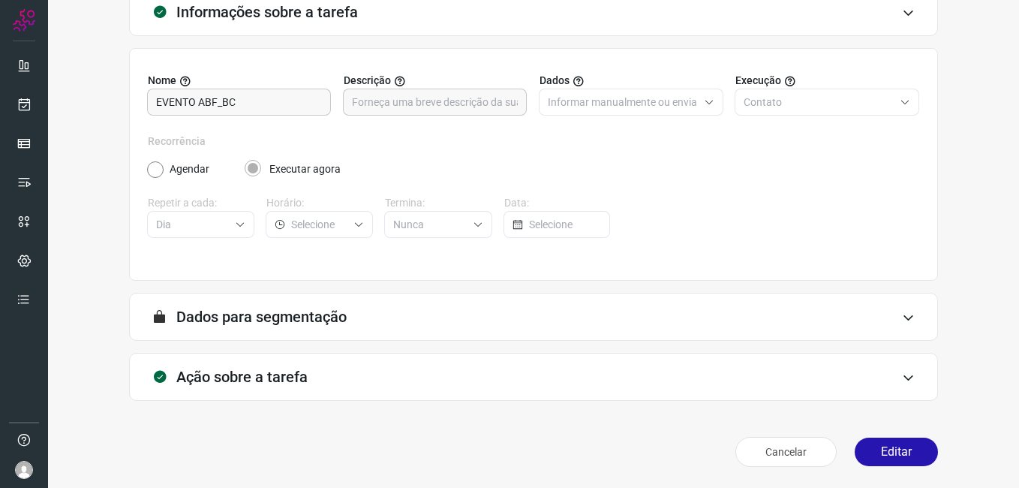
click at [596, 54] on div "Nome EVENTO ABF_BC Descrição Dados Informar manualmente ou enviar arquivo Execu…" at bounding box center [533, 164] width 809 height 233
click at [735, 453] on button "Cancelar" at bounding box center [785, 452] width 101 height 30
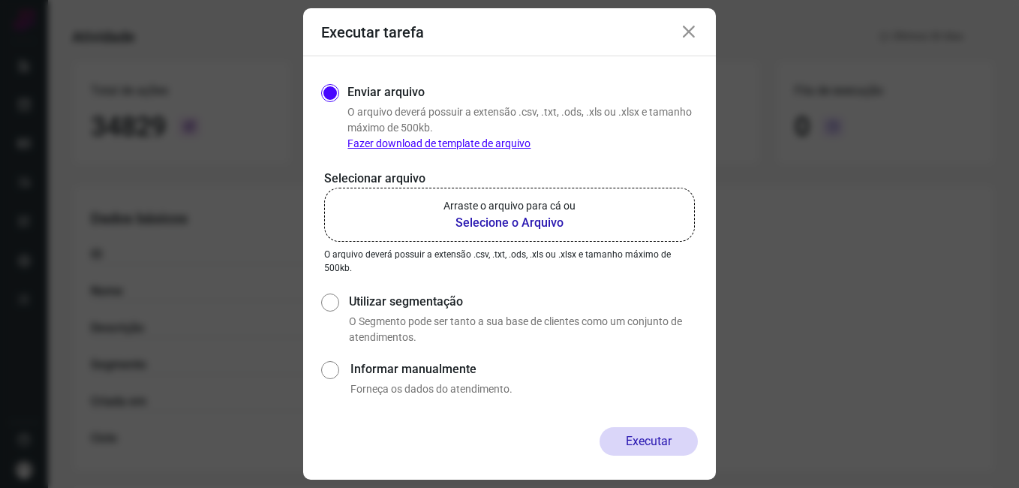
click at [697, 40] on icon at bounding box center [689, 32] width 18 height 18
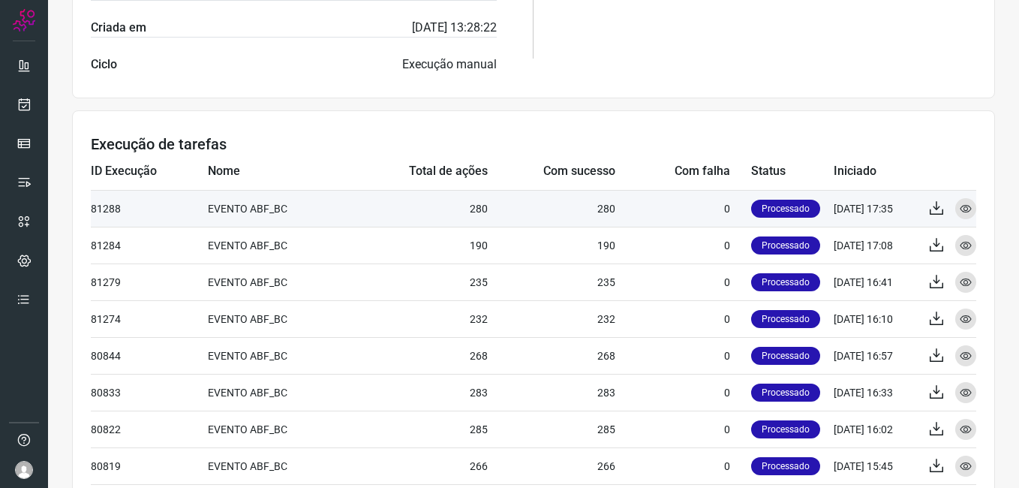
scroll to position [474, 0]
